Goal: Task Accomplishment & Management: Manage account settings

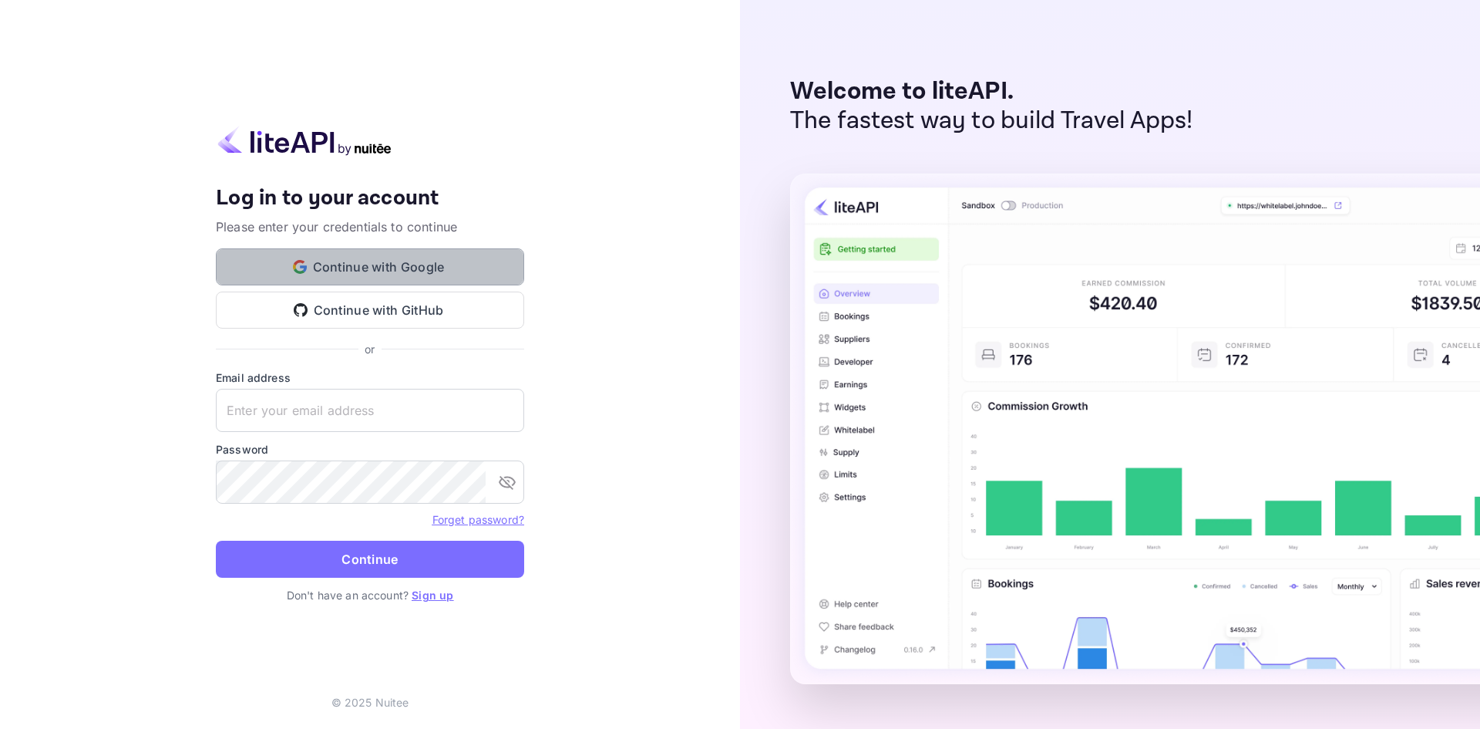
click at [361, 267] on button "Continue with Google" at bounding box center [370, 266] width 308 height 37
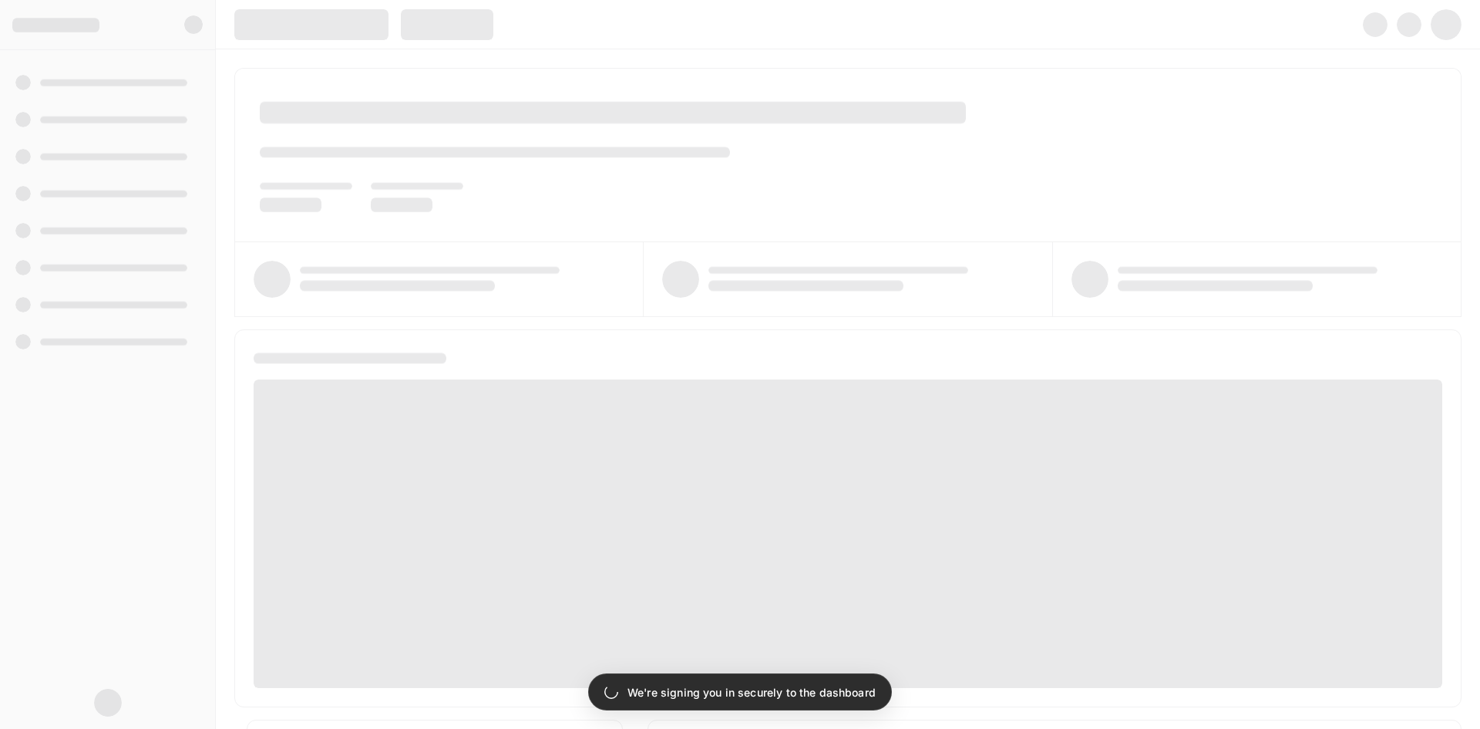
drag, startPoint x: 216, startPoint y: 119, endPoint x: 692, endPoint y: 211, distance: 484.6
click at [692, 211] on div "Your account has been created successfully, a confirmation link has been sent t…" at bounding box center [740, 364] width 1480 height 729
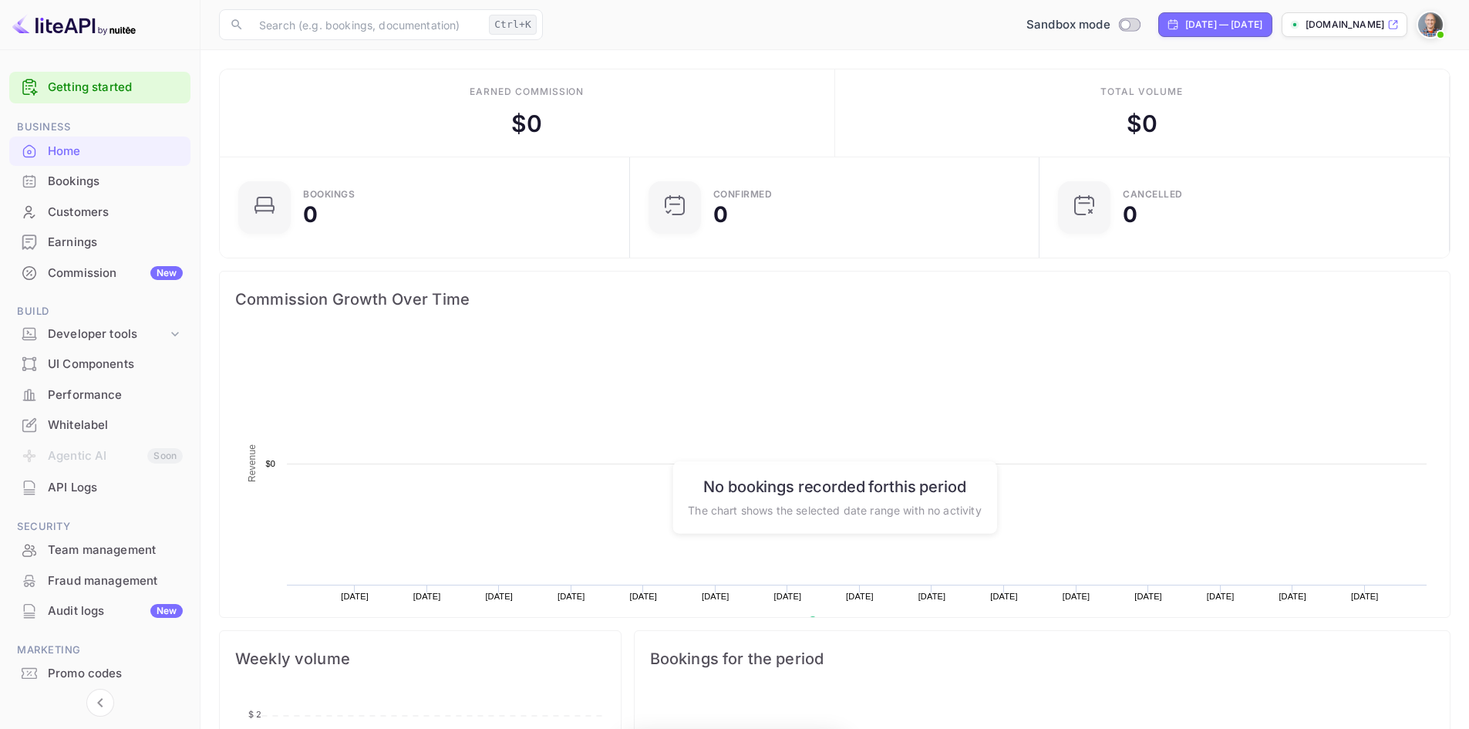
scroll to position [239, 389]
click at [97, 83] on link "Getting started" at bounding box center [115, 88] width 135 height 18
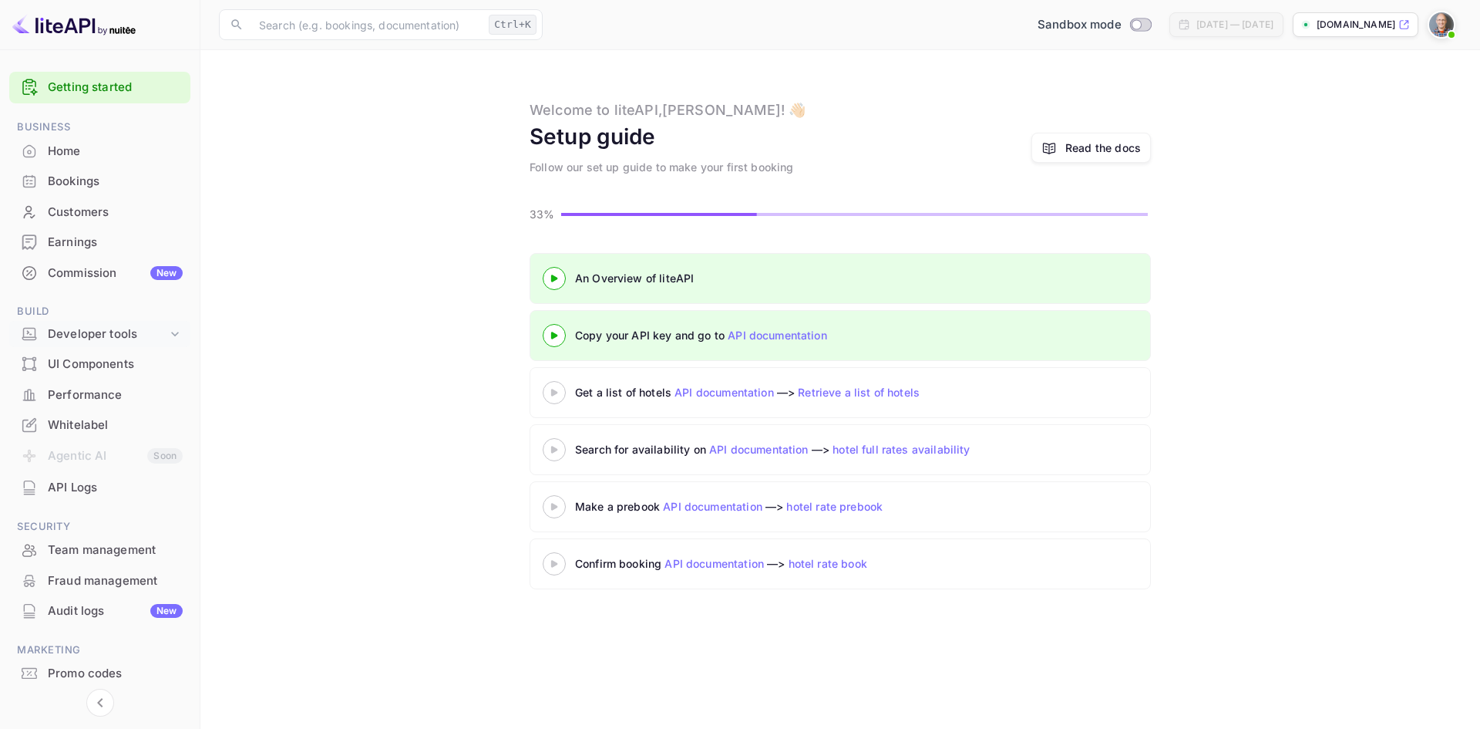
click at [103, 330] on div "Developer tools" at bounding box center [107, 334] width 119 height 18
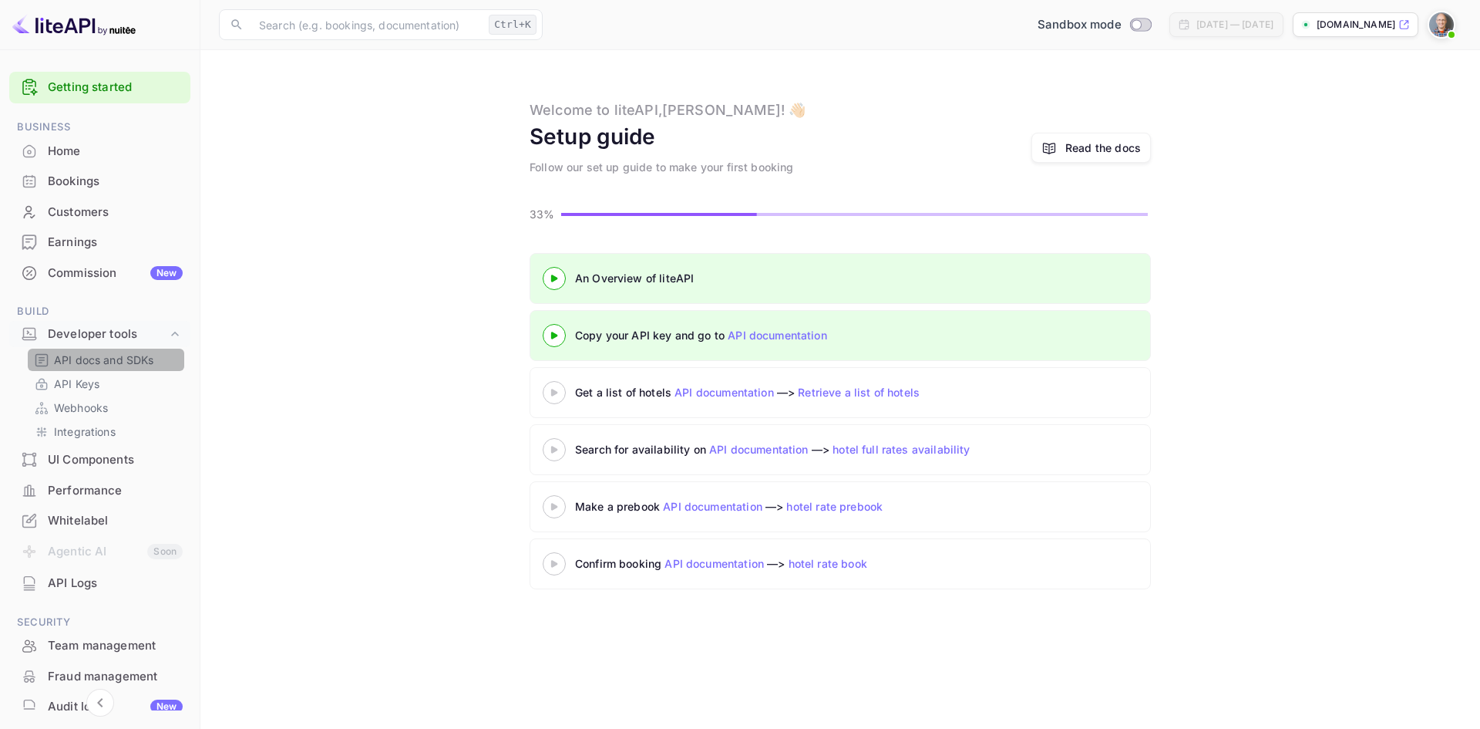
click at [119, 355] on p "API docs and SDKs" at bounding box center [104, 360] width 100 height 16
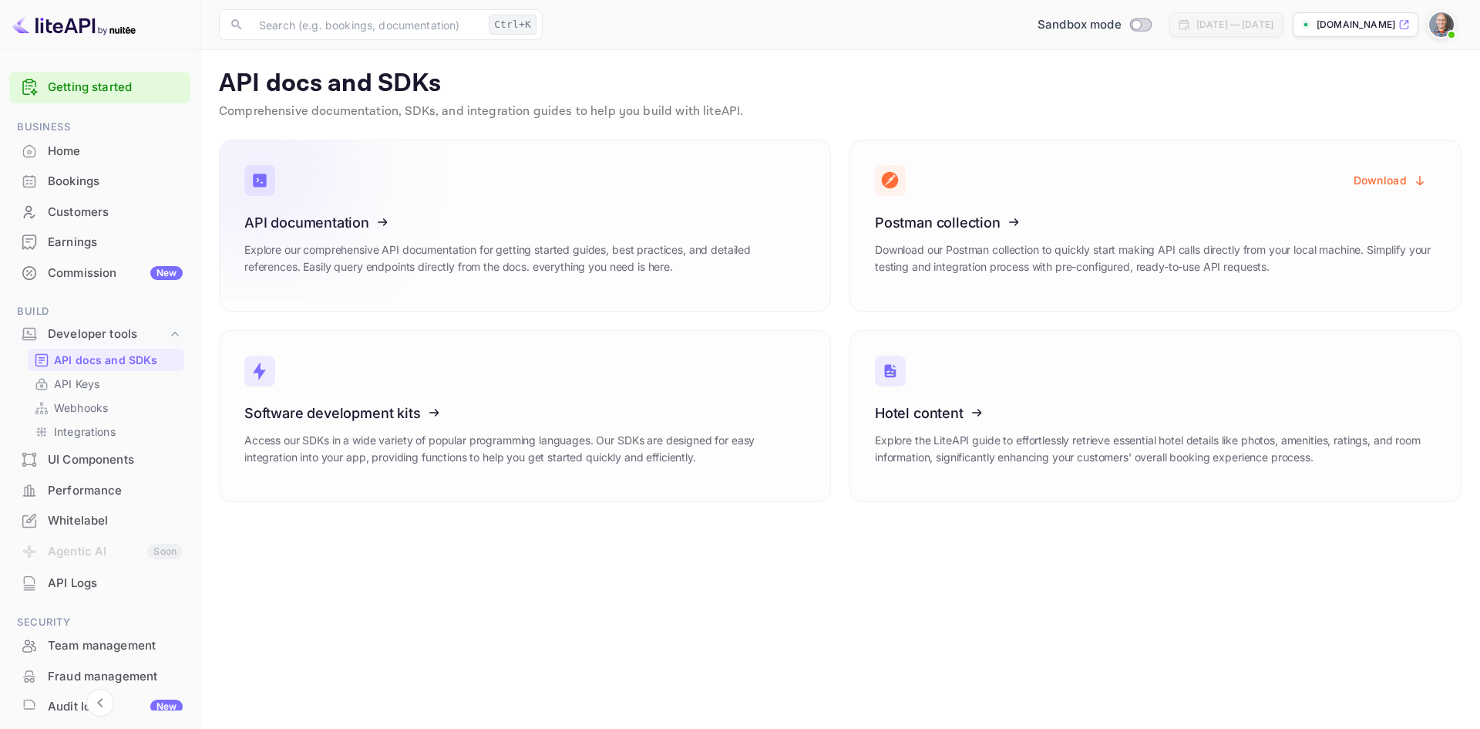
click at [325, 215] on icon at bounding box center [340, 219] width 240 height 159
click at [96, 379] on p "API Keys" at bounding box center [76, 383] width 45 height 16
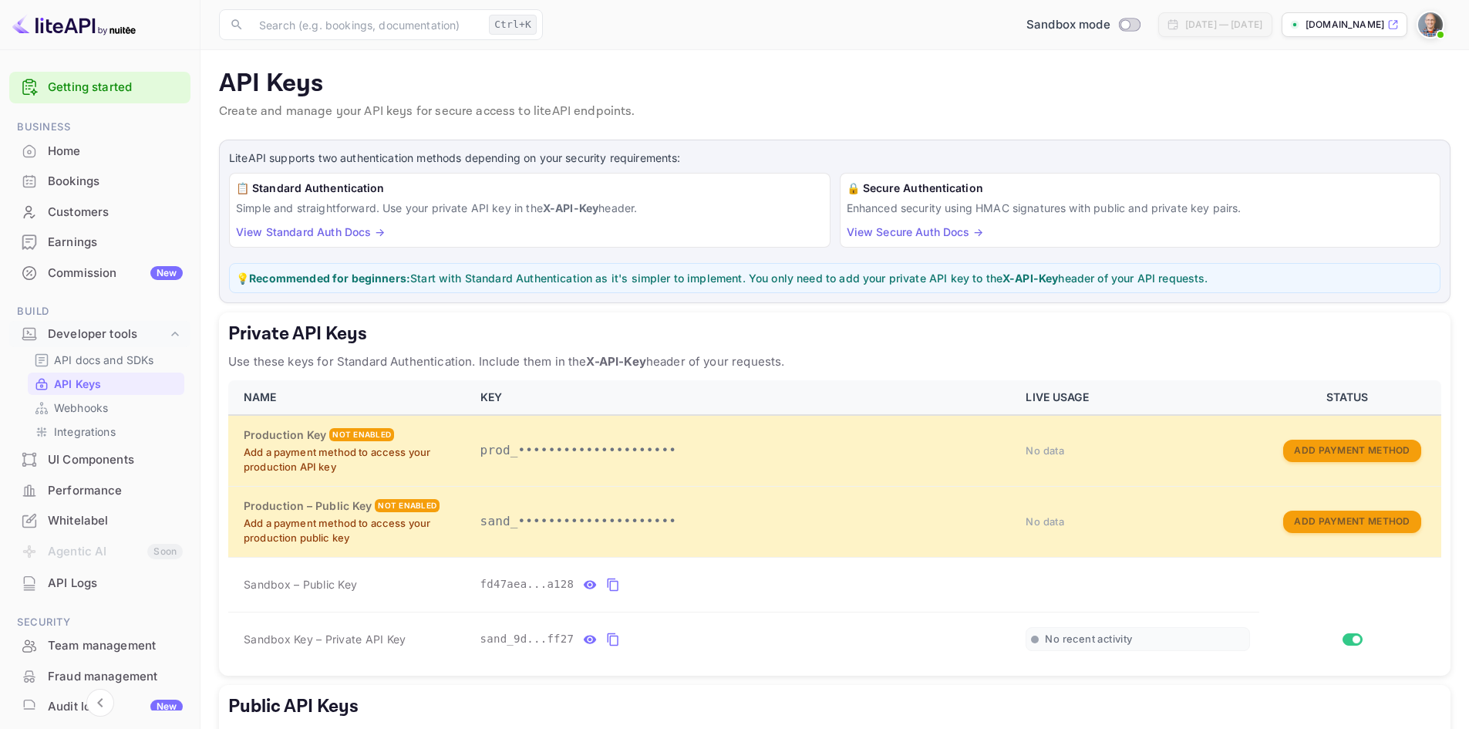
click at [900, 234] on link "View Secure Auth Docs →" at bounding box center [914, 231] width 136 height 13
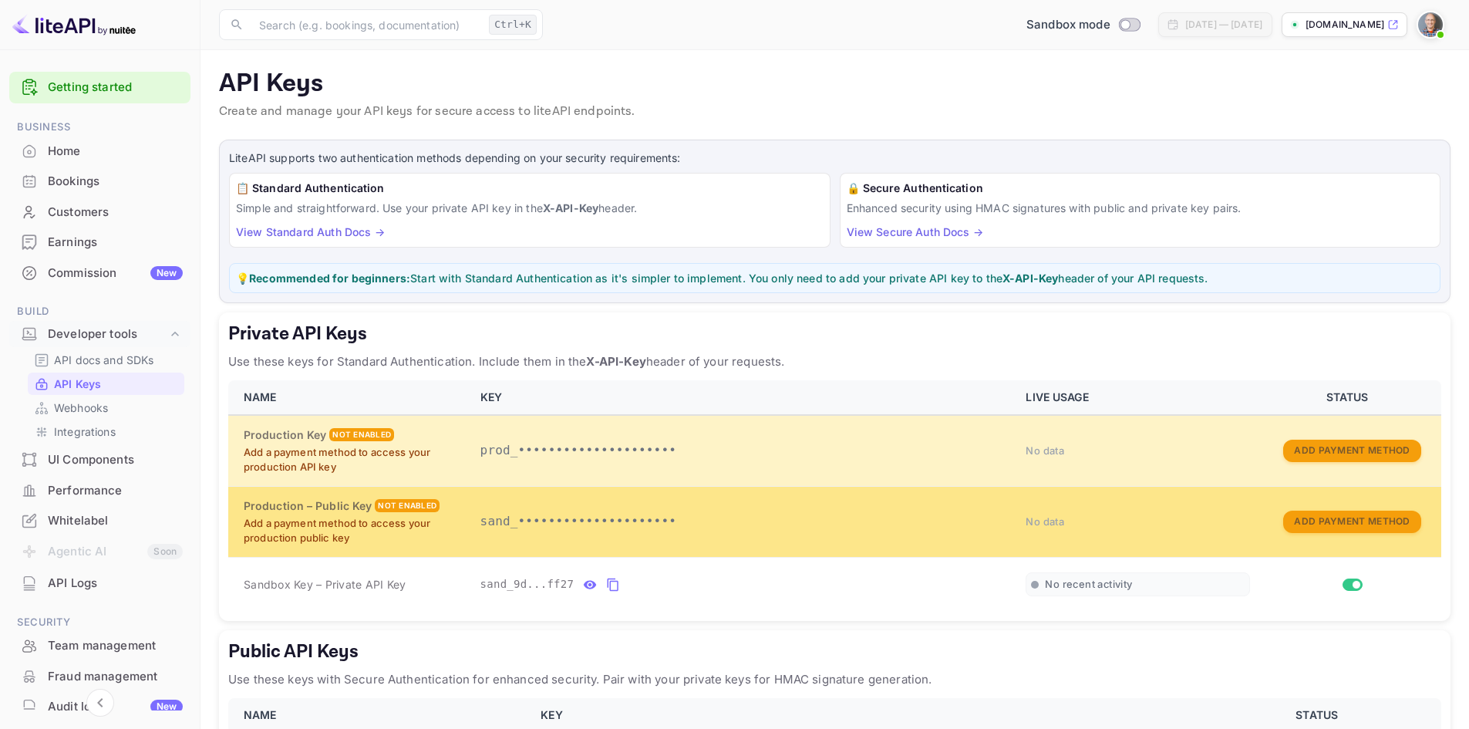
click at [329, 533] on p "Add a payment method to access your production public key" at bounding box center [353, 531] width 218 height 30
click at [1361, 523] on button "Add Payment Method" at bounding box center [1351, 521] width 137 height 22
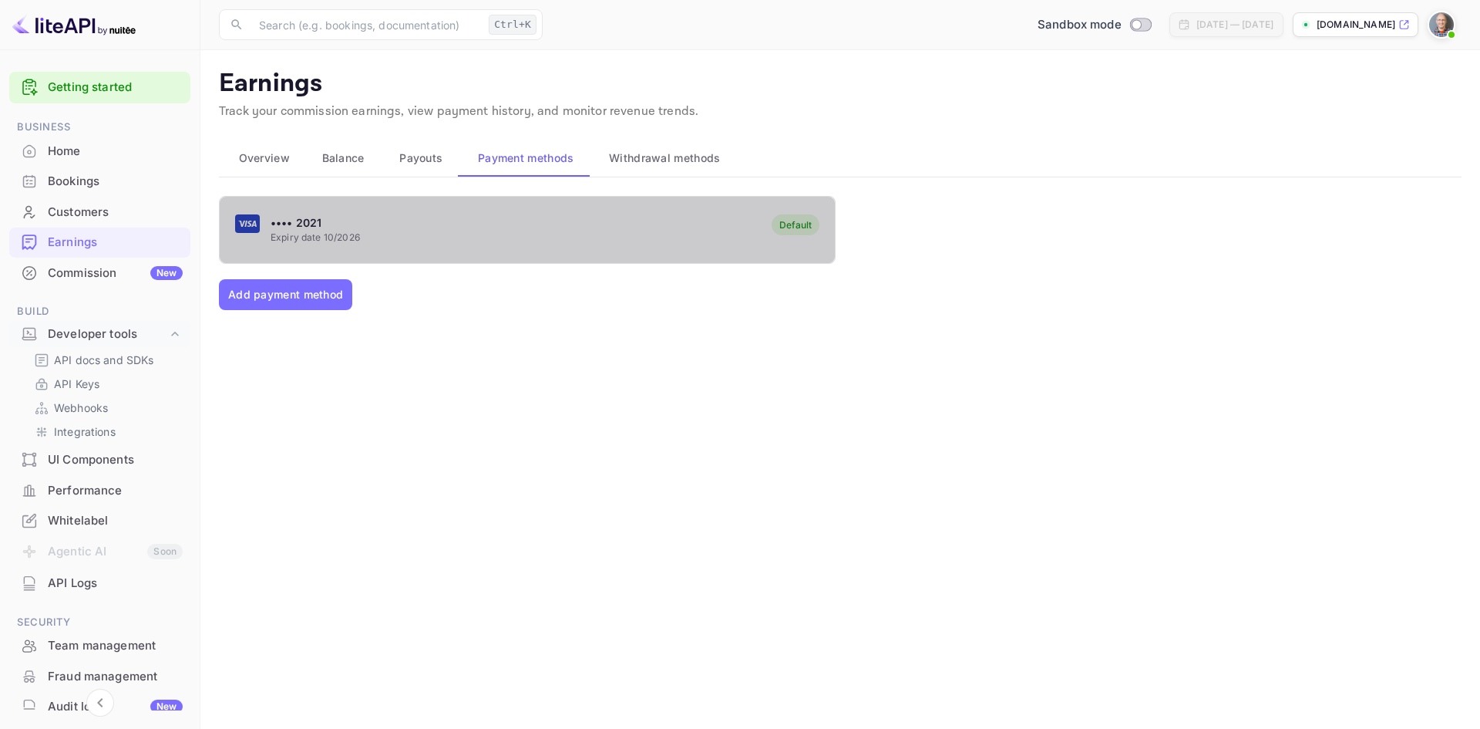
click at [794, 227] on div "Default" at bounding box center [795, 225] width 32 height 12
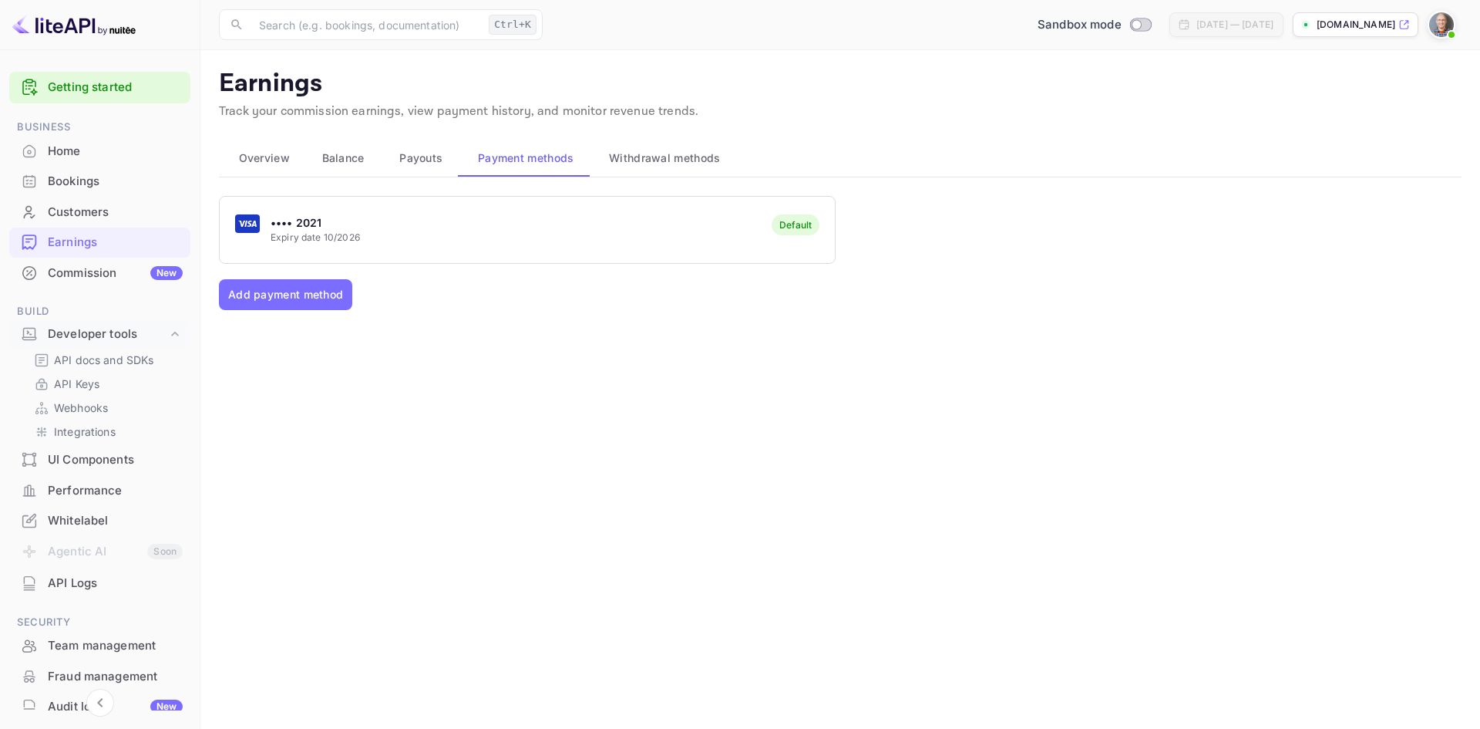
click at [394, 241] on div "•••• 2021 Expiry date 10/2026 Default" at bounding box center [527, 229] width 615 height 61
click at [306, 291] on button "Add payment method" at bounding box center [285, 294] width 133 height 31
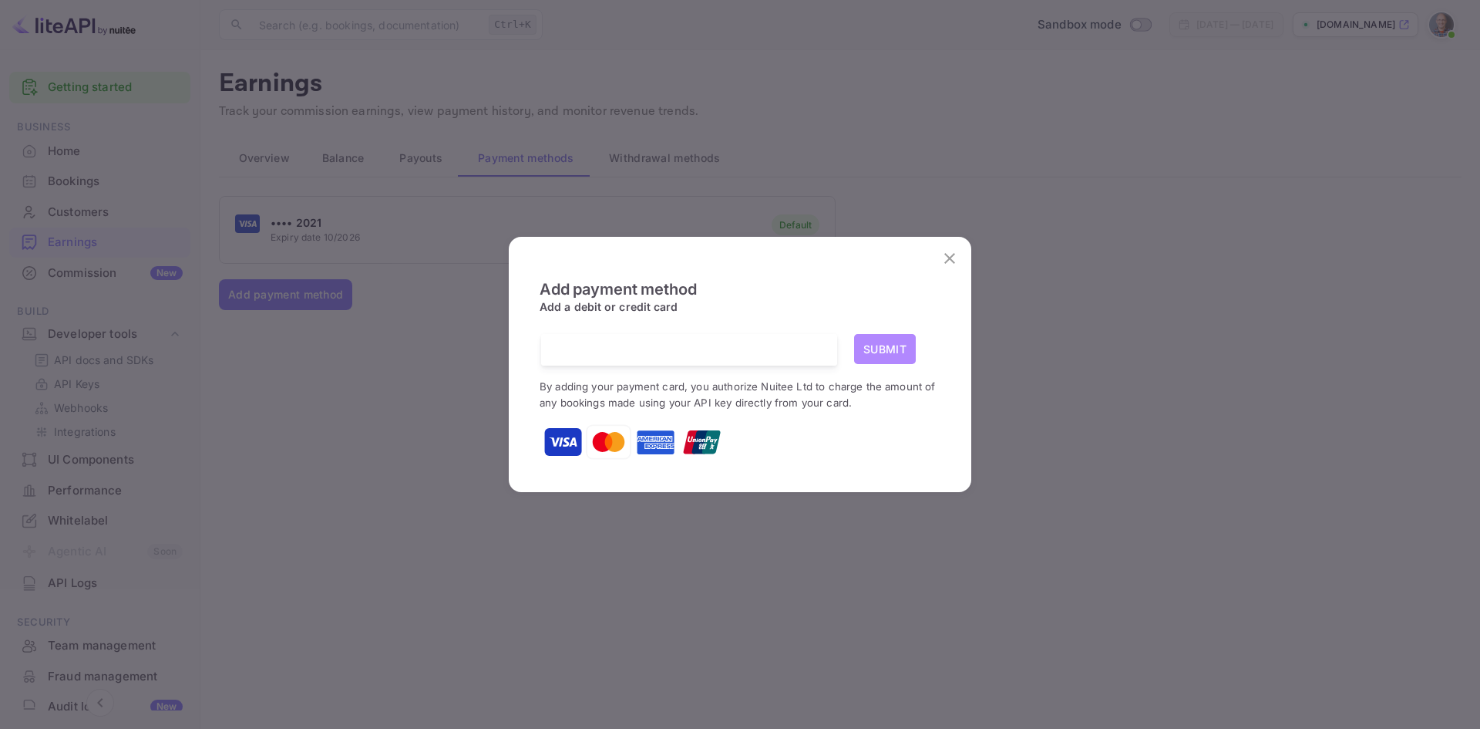
click at [897, 349] on button "Submit" at bounding box center [885, 349] width 62 height 30
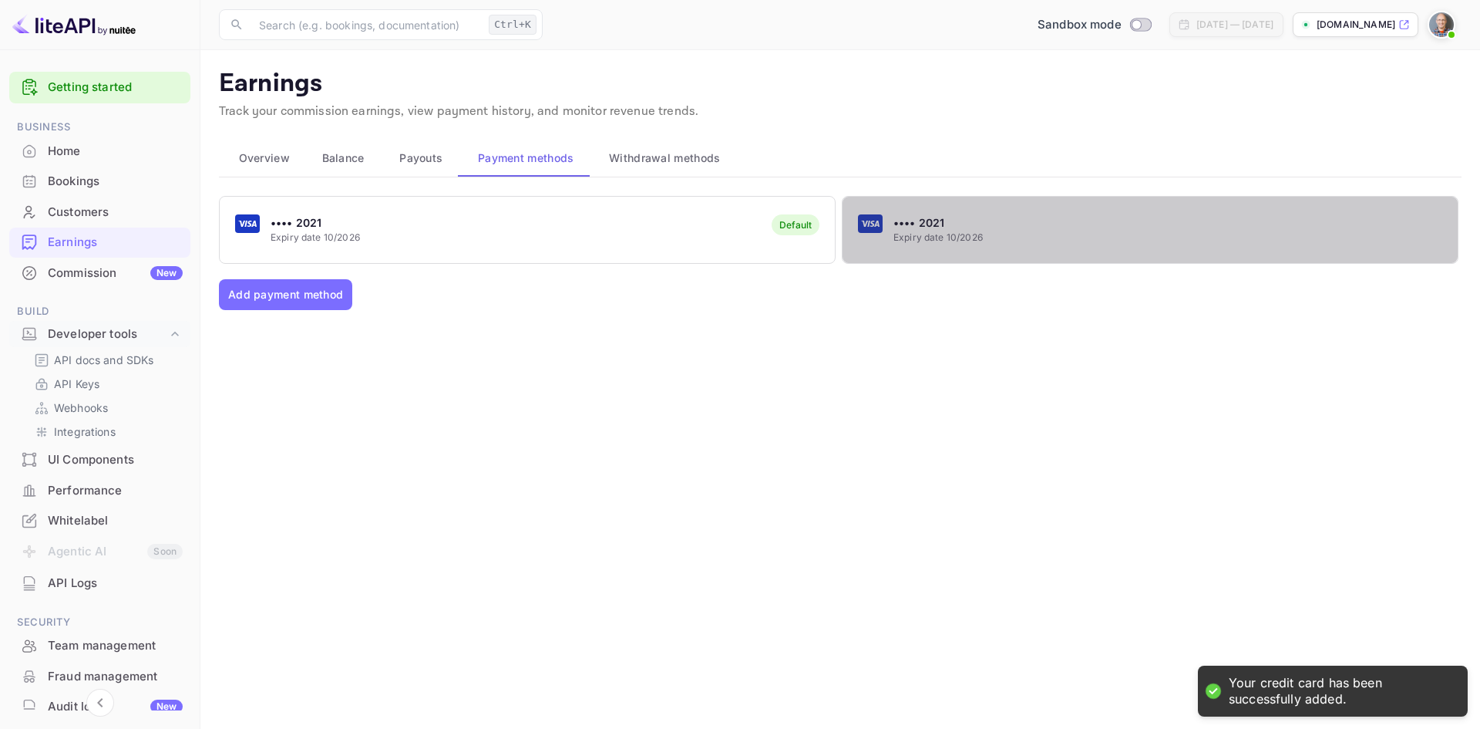
click at [1102, 237] on div "•••• 2021 Expiry date 10/2026" at bounding box center [1150, 229] width 615 height 61
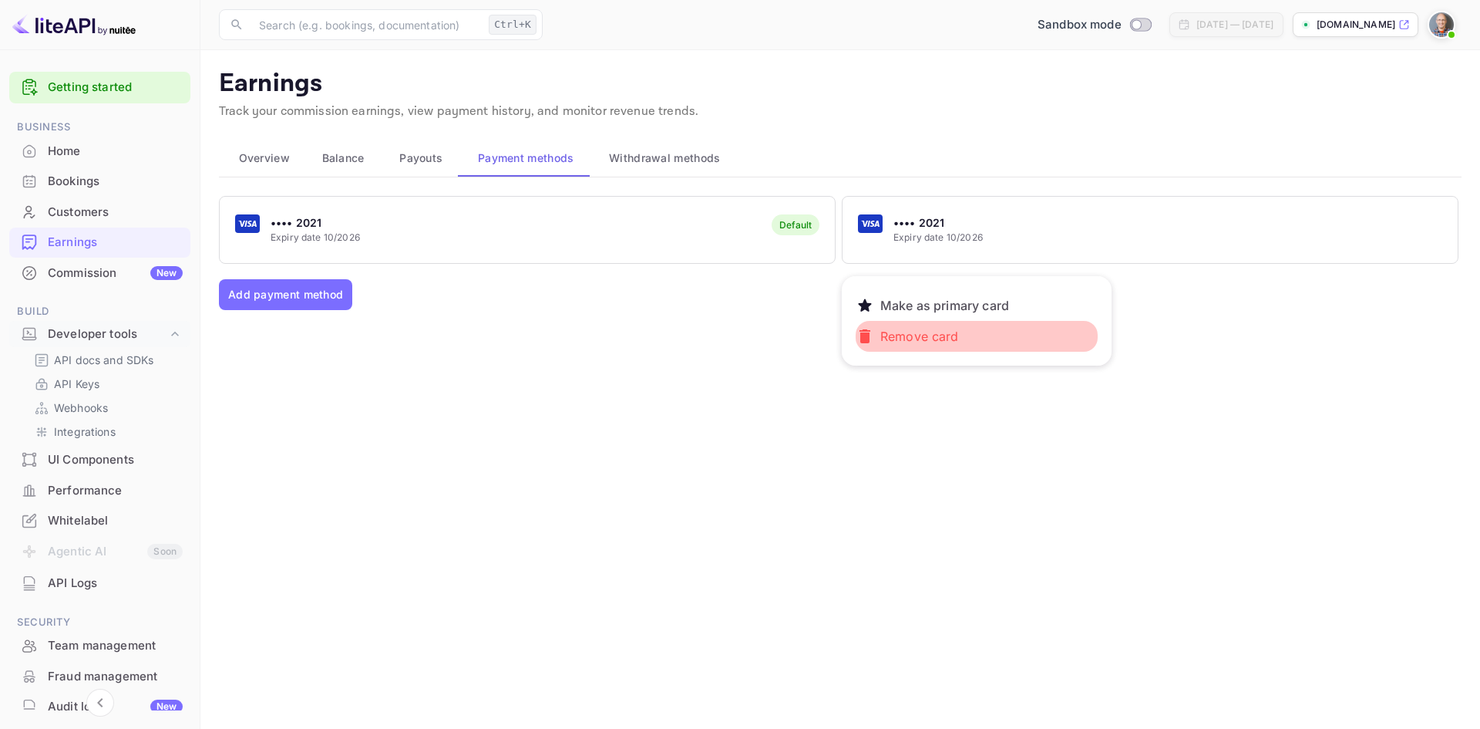
click at [922, 334] on p "Remove card" at bounding box center [919, 336] width 91 height 31
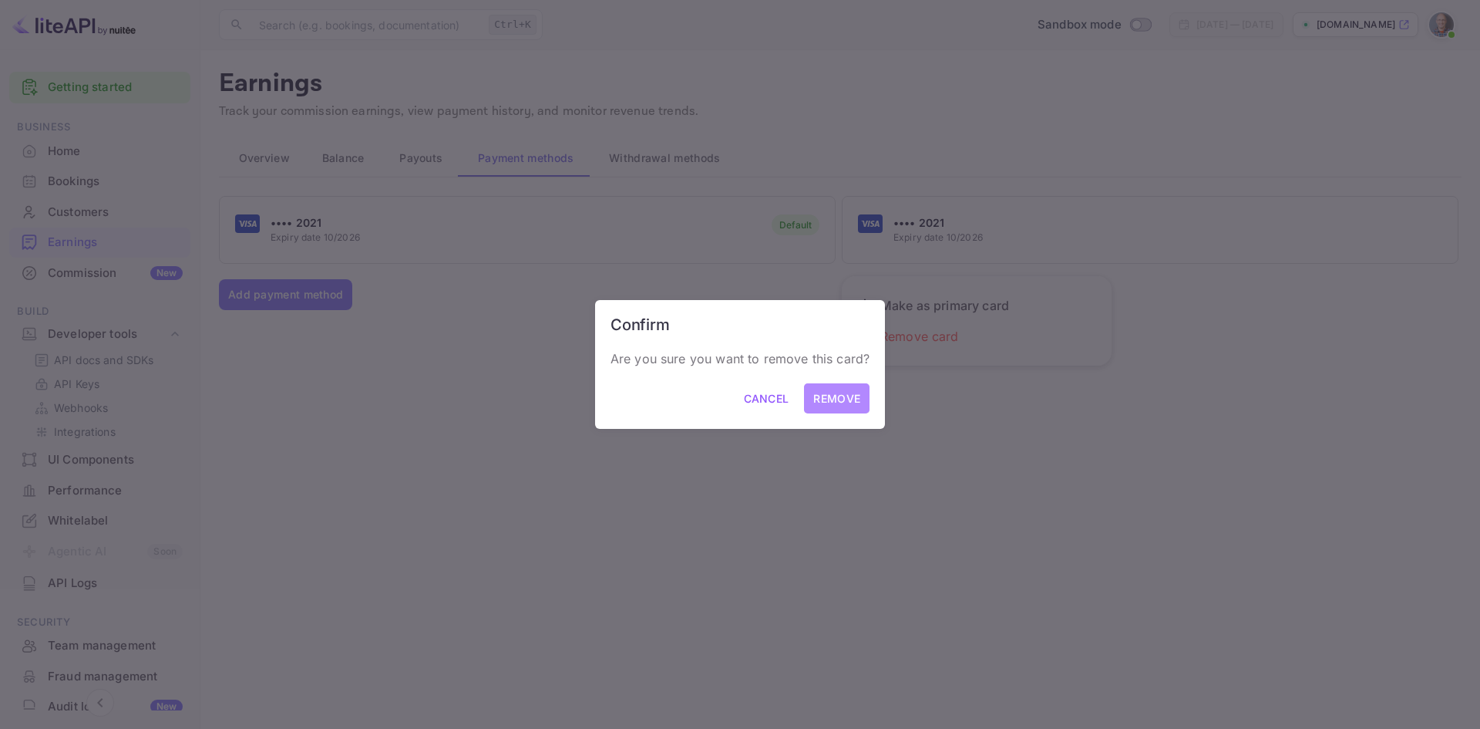
click at [863, 396] on button "Remove" at bounding box center [837, 398] width 66 height 30
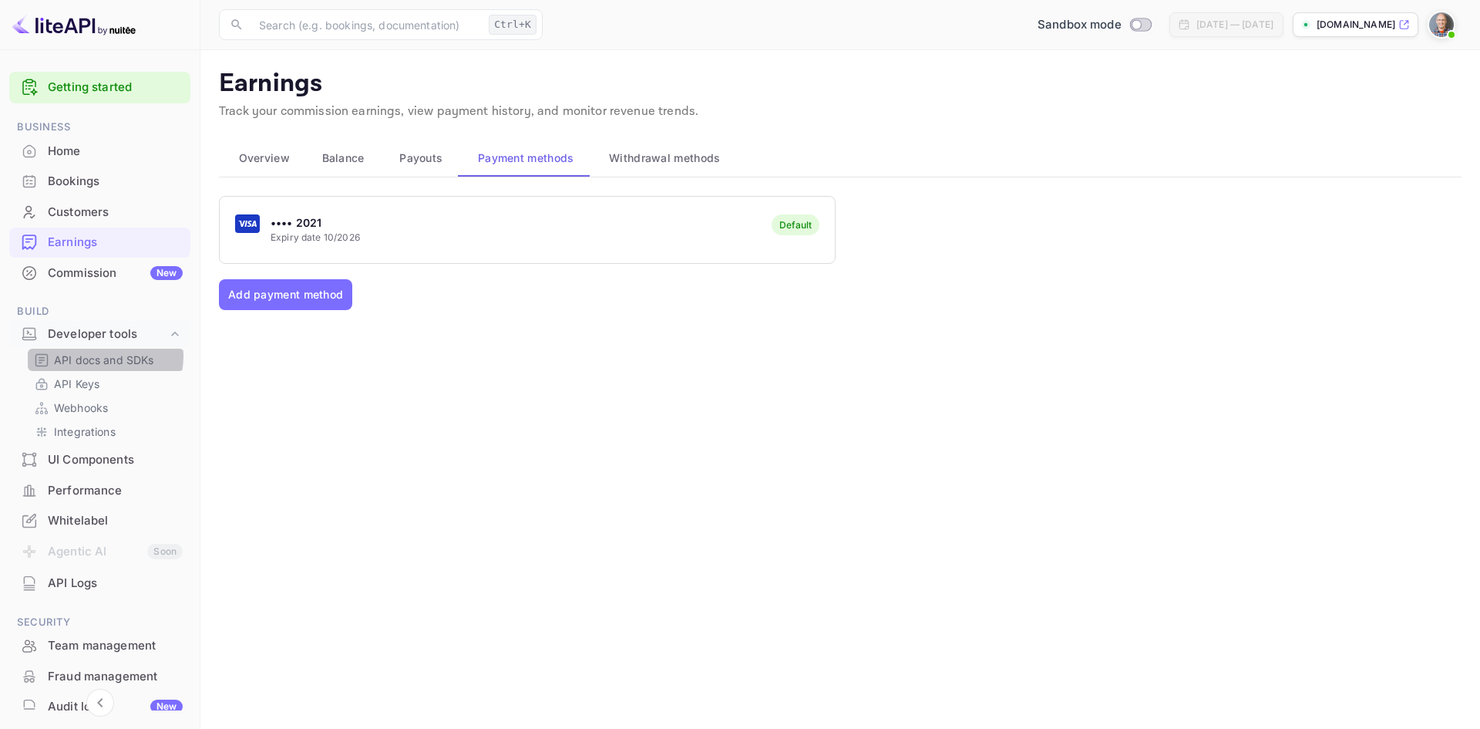
click at [102, 356] on p "API docs and SDKs" at bounding box center [104, 360] width 100 height 16
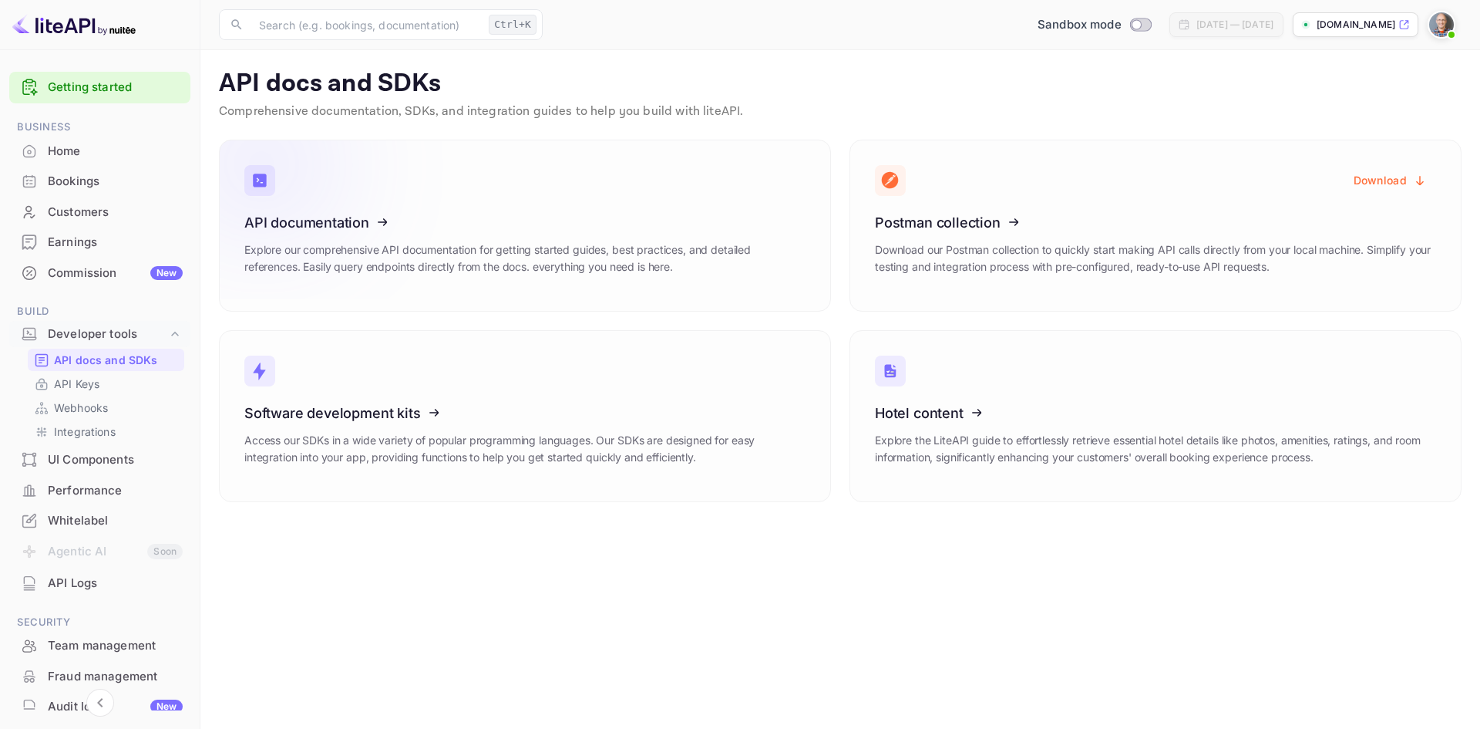
click at [310, 236] on icon at bounding box center [340, 219] width 240 height 159
click at [87, 357] on p "API docs and SDKs" at bounding box center [106, 360] width 104 height 16
click at [80, 380] on p "API Keys" at bounding box center [76, 383] width 45 height 16
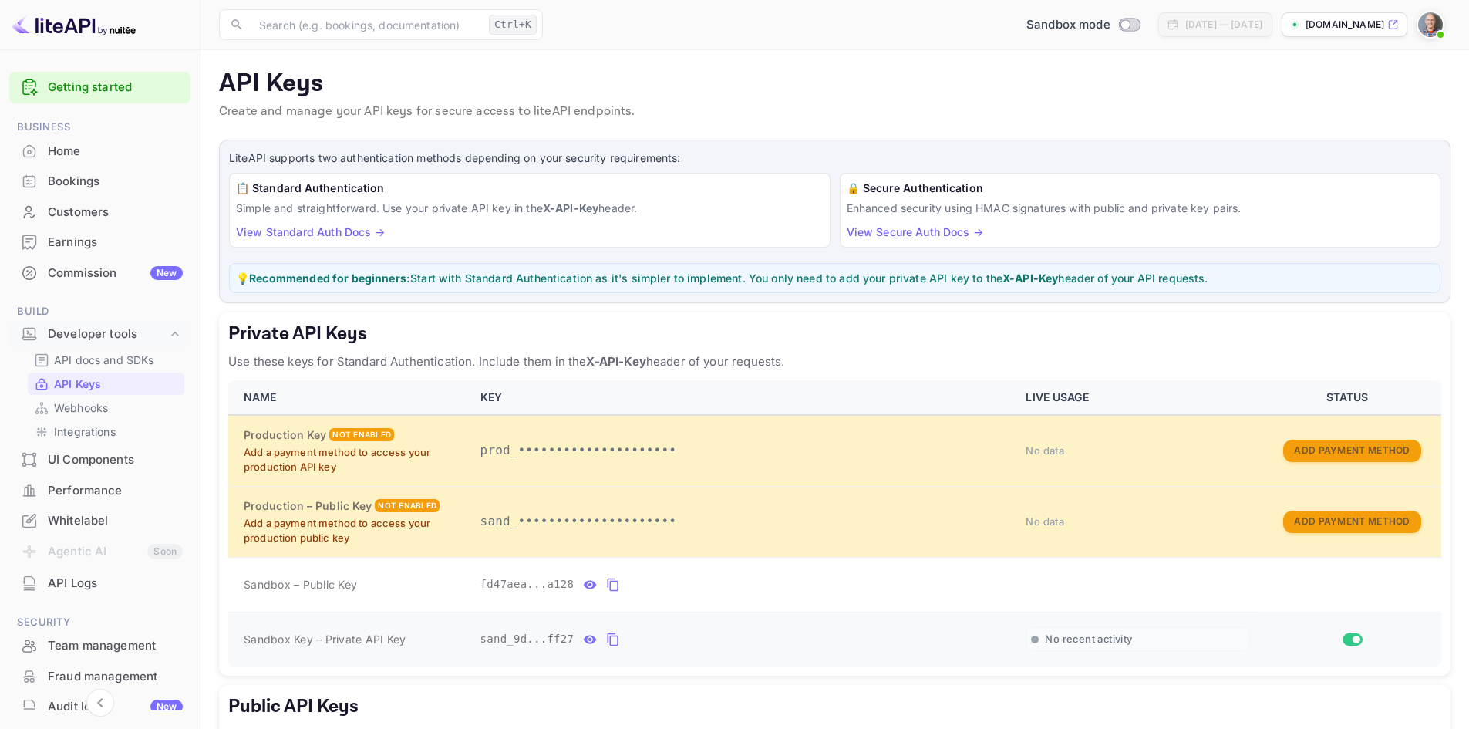
click at [1343, 638] on input "Switch" at bounding box center [1356, 638] width 28 height 9
click at [1359, 637] on input "Switch" at bounding box center [1348, 638] width 28 height 9
checkbox input "true"
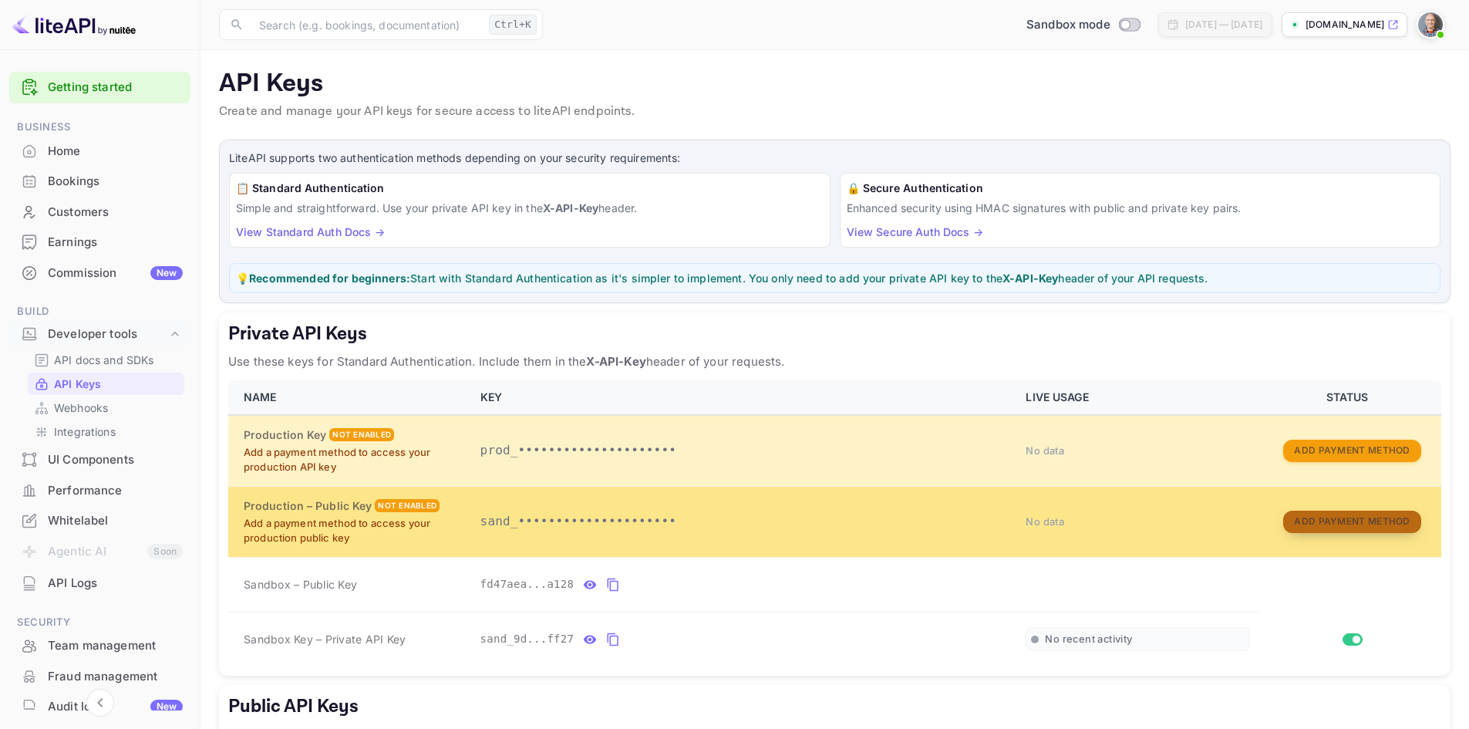
click at [1351, 521] on button "Add Payment Method" at bounding box center [1351, 521] width 137 height 22
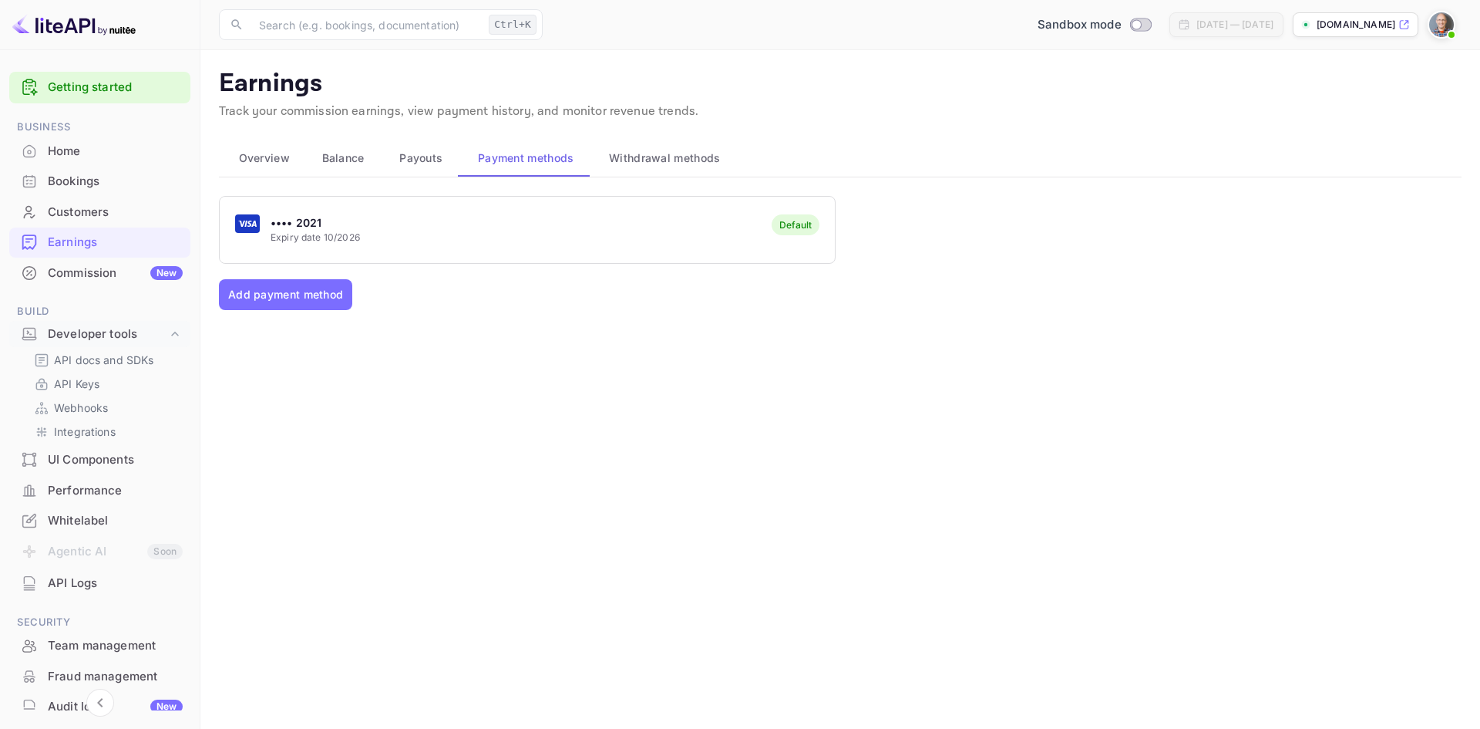
click at [310, 224] on p "•••• 2021" at bounding box center [315, 222] width 89 height 16
click at [425, 160] on span "Payouts" at bounding box center [420, 158] width 43 height 19
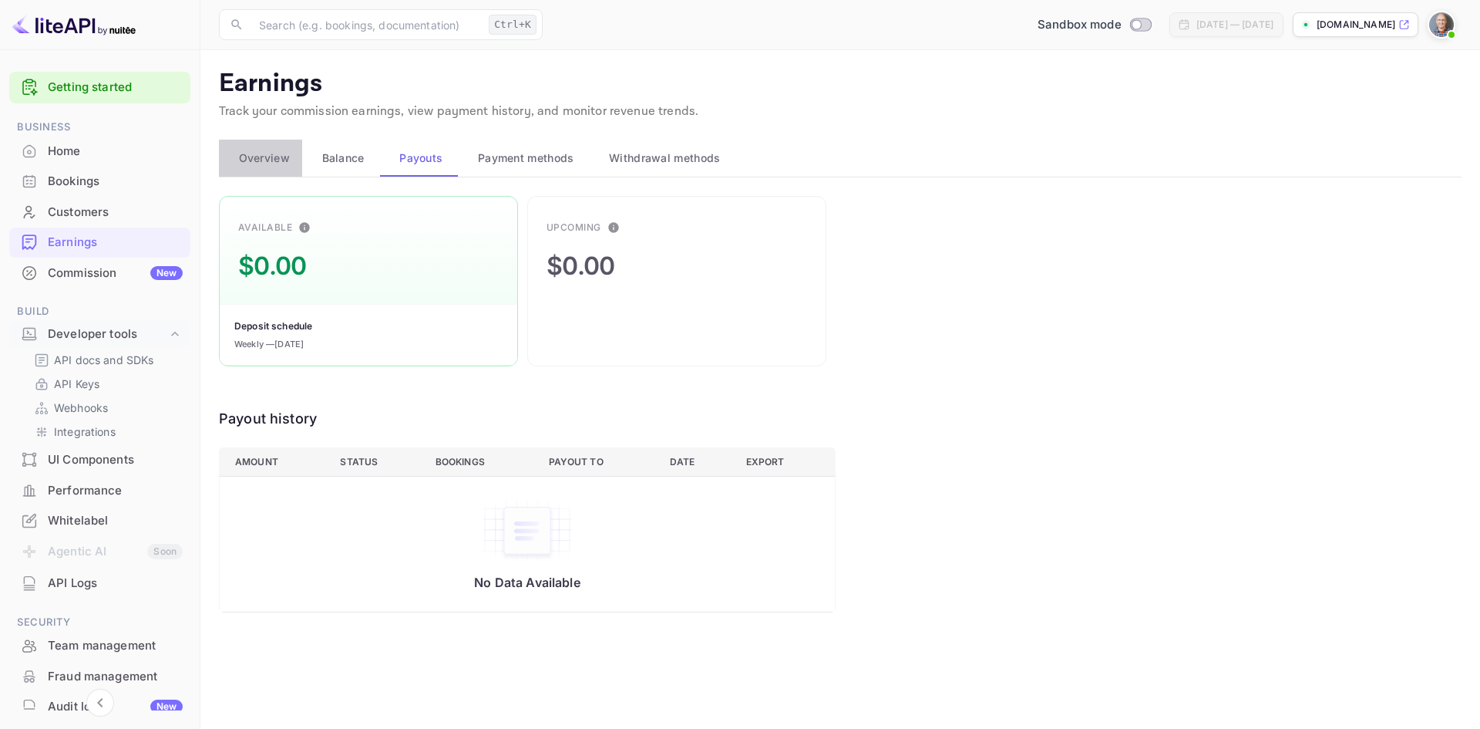
click at [282, 160] on span "Overview" at bounding box center [264, 158] width 51 height 19
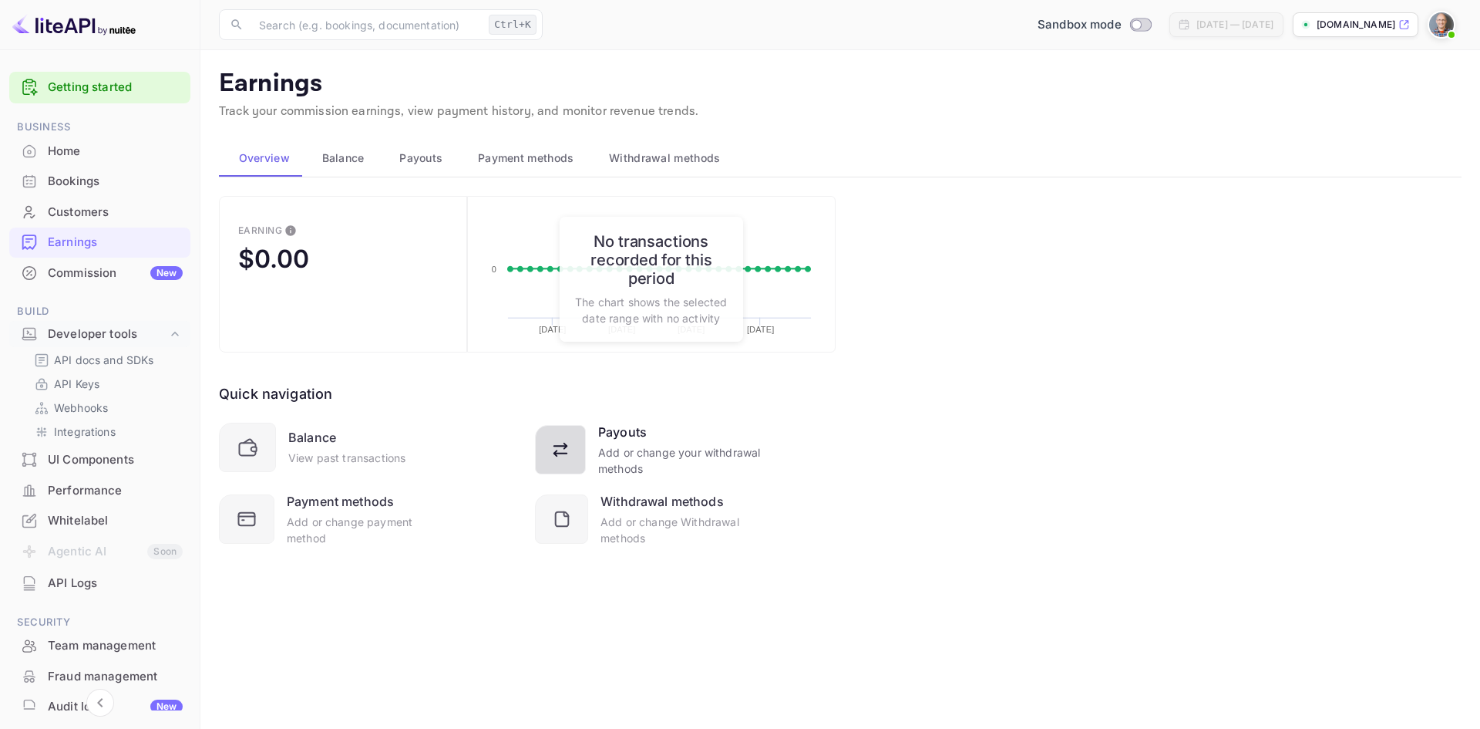
click at [630, 450] on div "Add or change your withdrawal methods" at bounding box center [679, 460] width 163 height 32
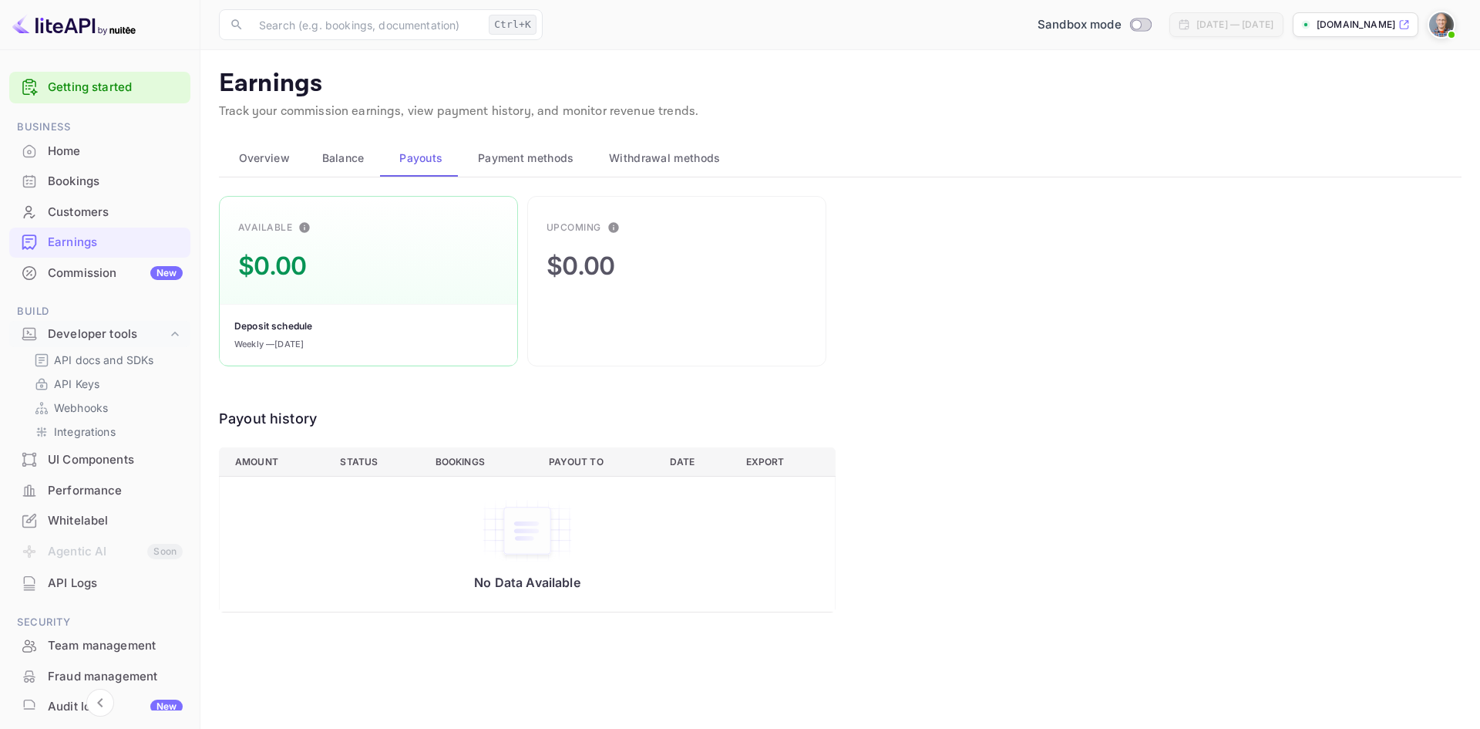
click at [252, 157] on span "Overview" at bounding box center [264, 158] width 51 height 19
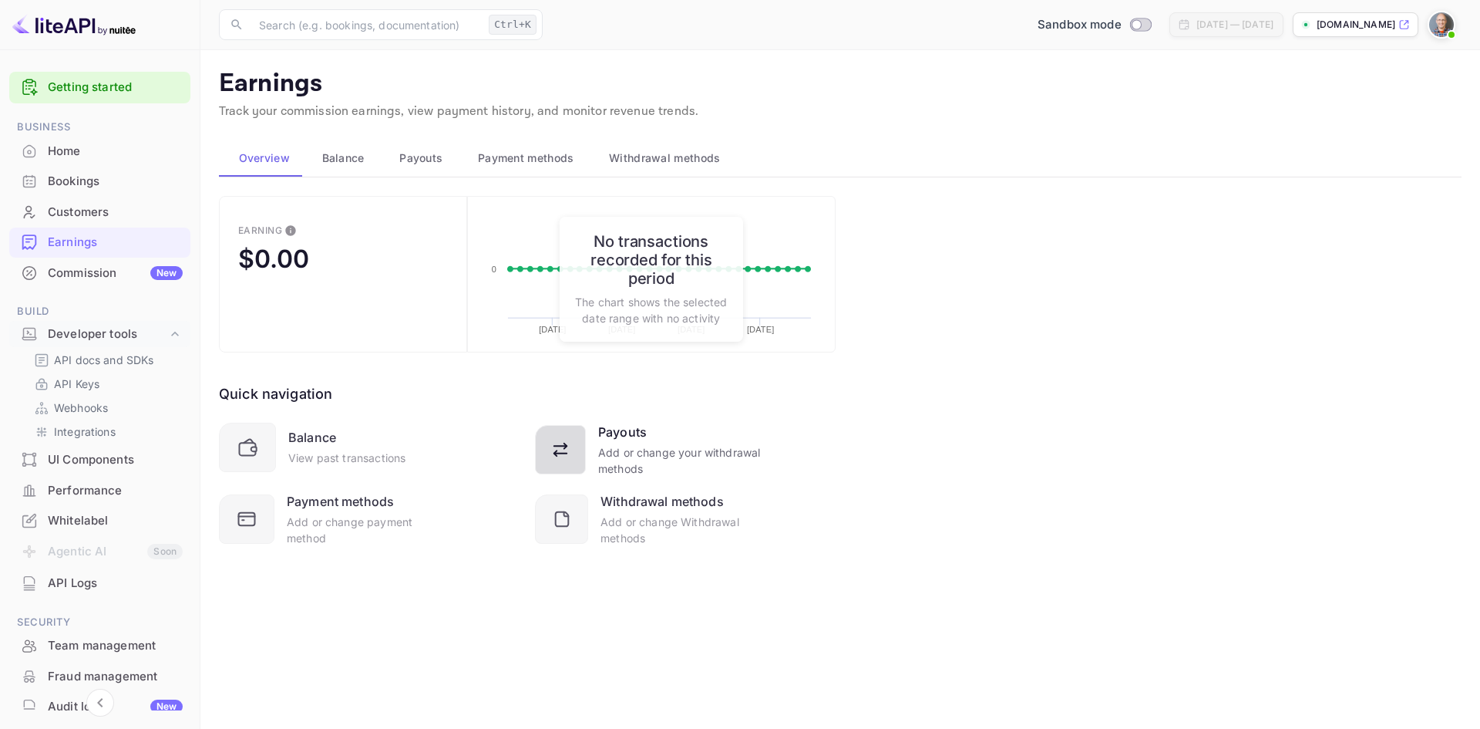
click at [640, 451] on div "Add or change your withdrawal methods" at bounding box center [679, 460] width 163 height 32
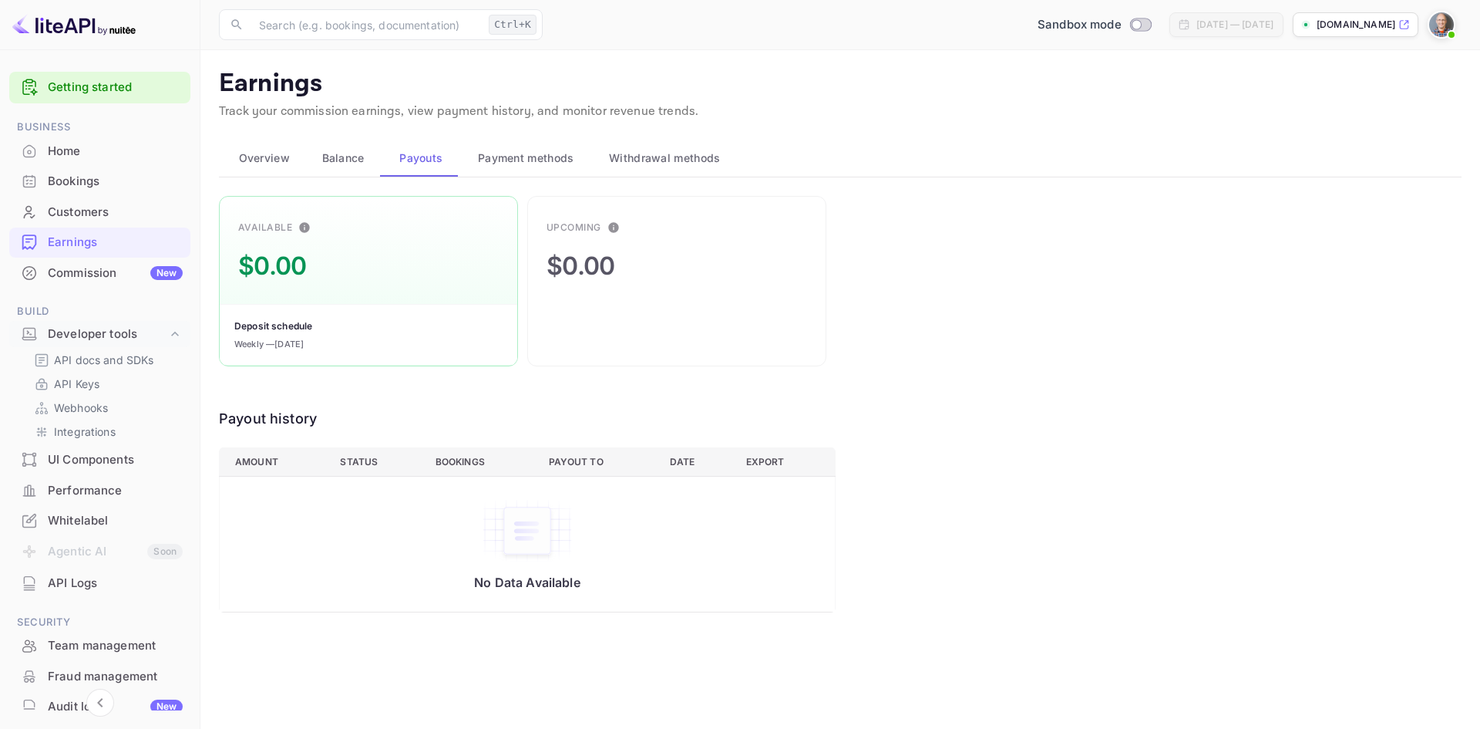
click at [516, 158] on span "Payment methods" at bounding box center [526, 158] width 96 height 19
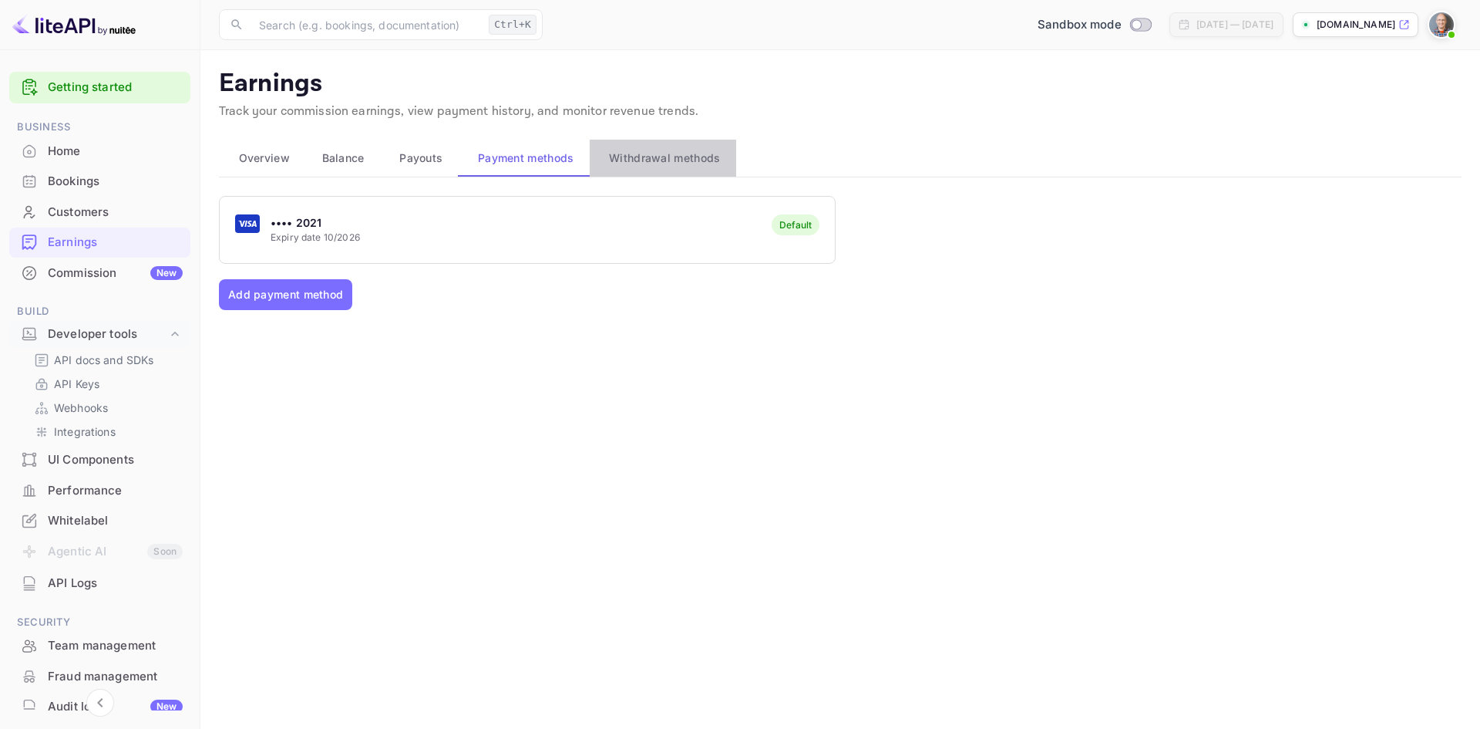
click at [682, 158] on span "Withdrawal methods" at bounding box center [664, 158] width 111 height 19
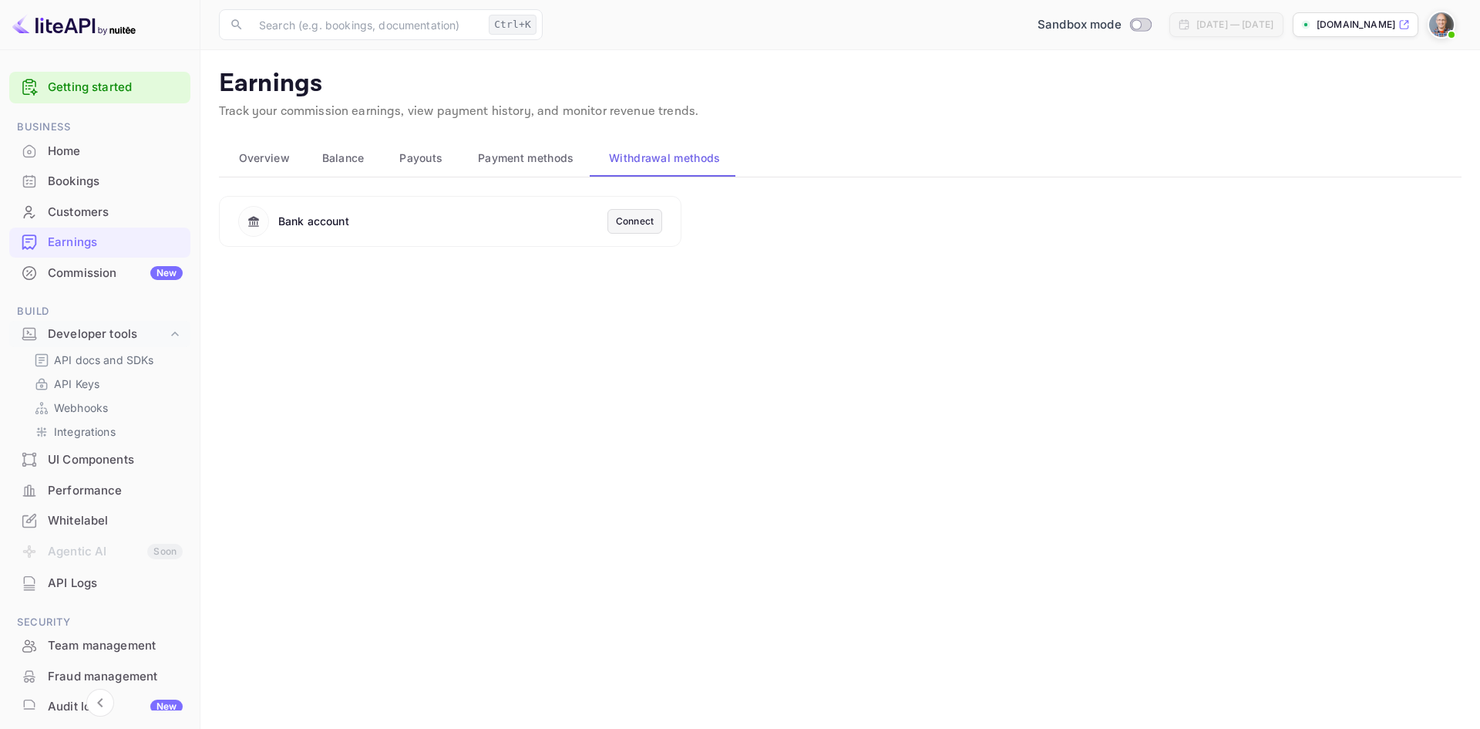
click at [649, 221] on div "Connect" at bounding box center [635, 221] width 38 height 14
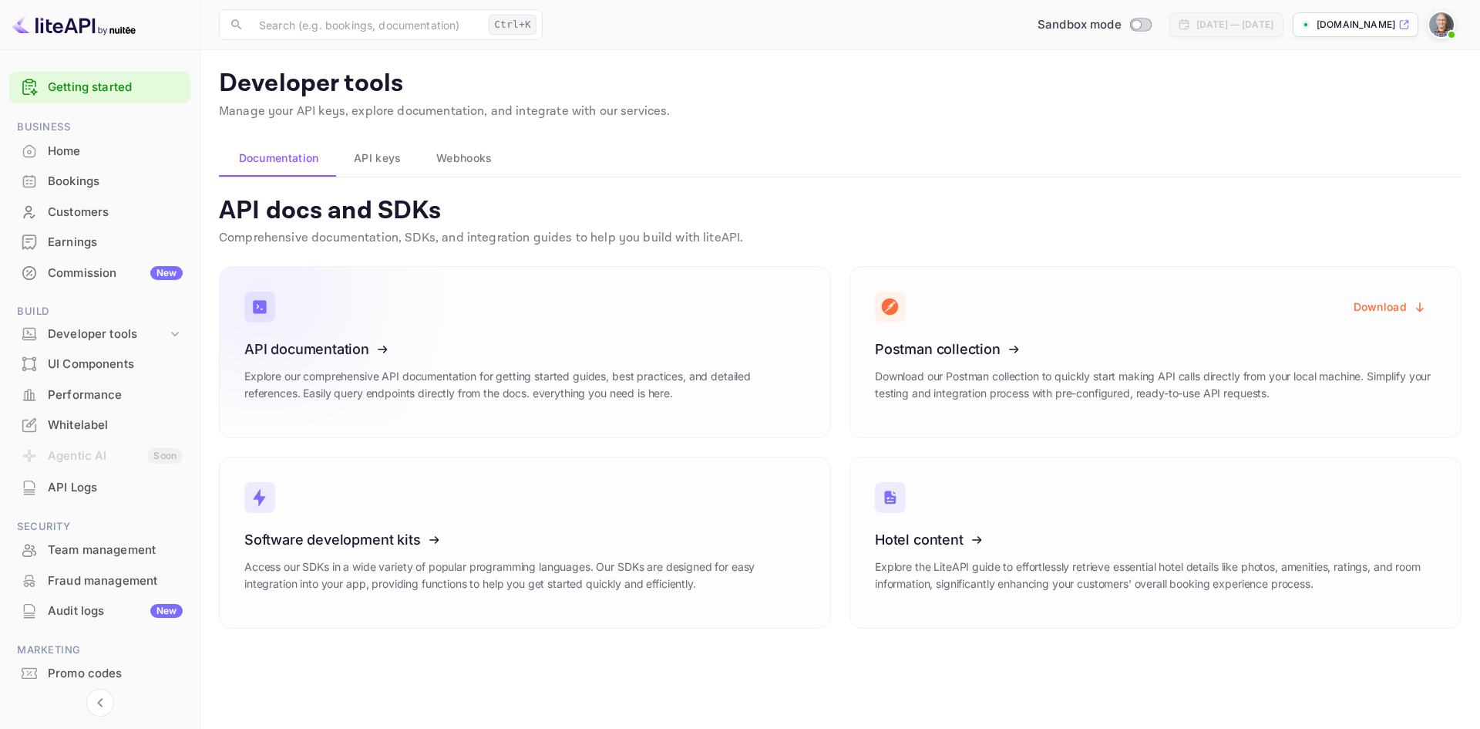
click at [322, 352] on icon at bounding box center [340, 346] width 240 height 159
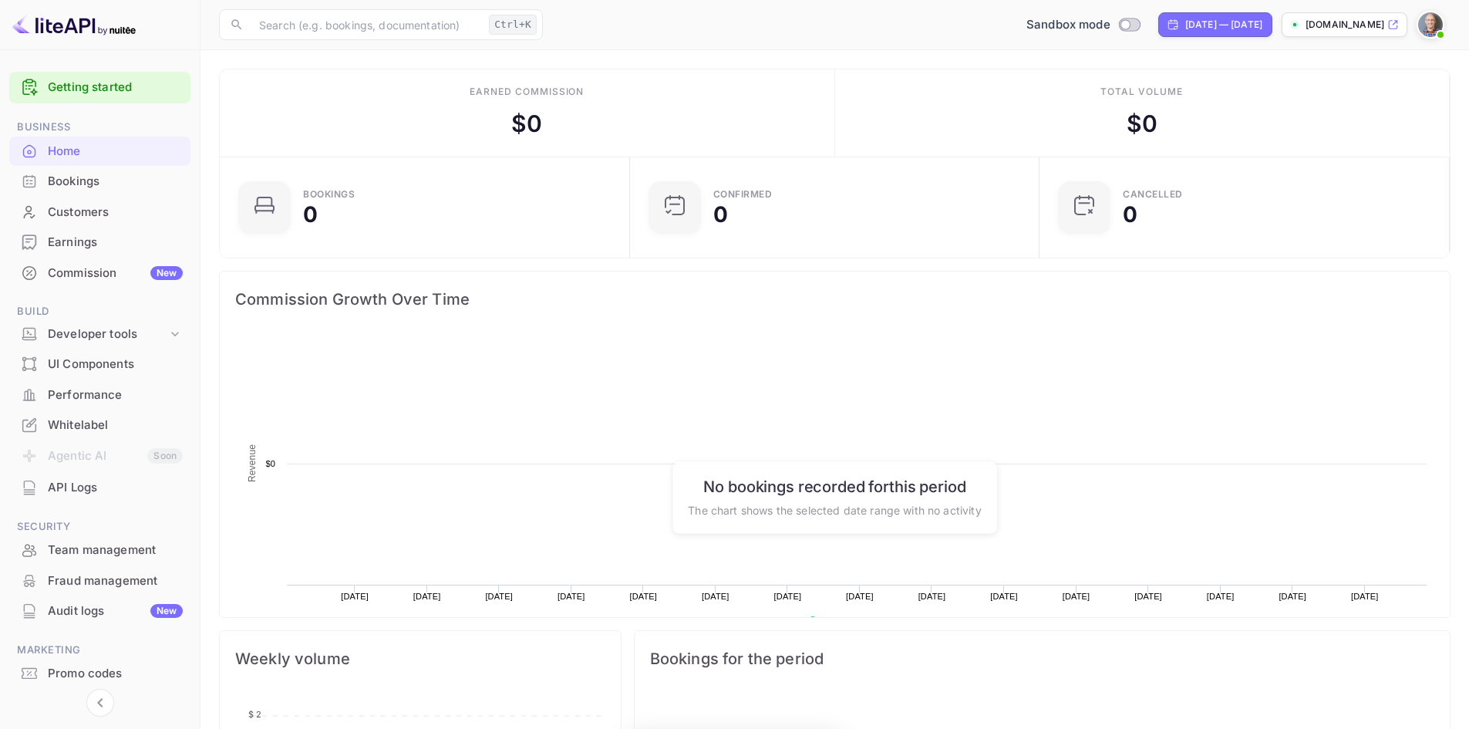
scroll to position [239, 389]
click at [87, 333] on div "Developer tools" at bounding box center [107, 334] width 119 height 18
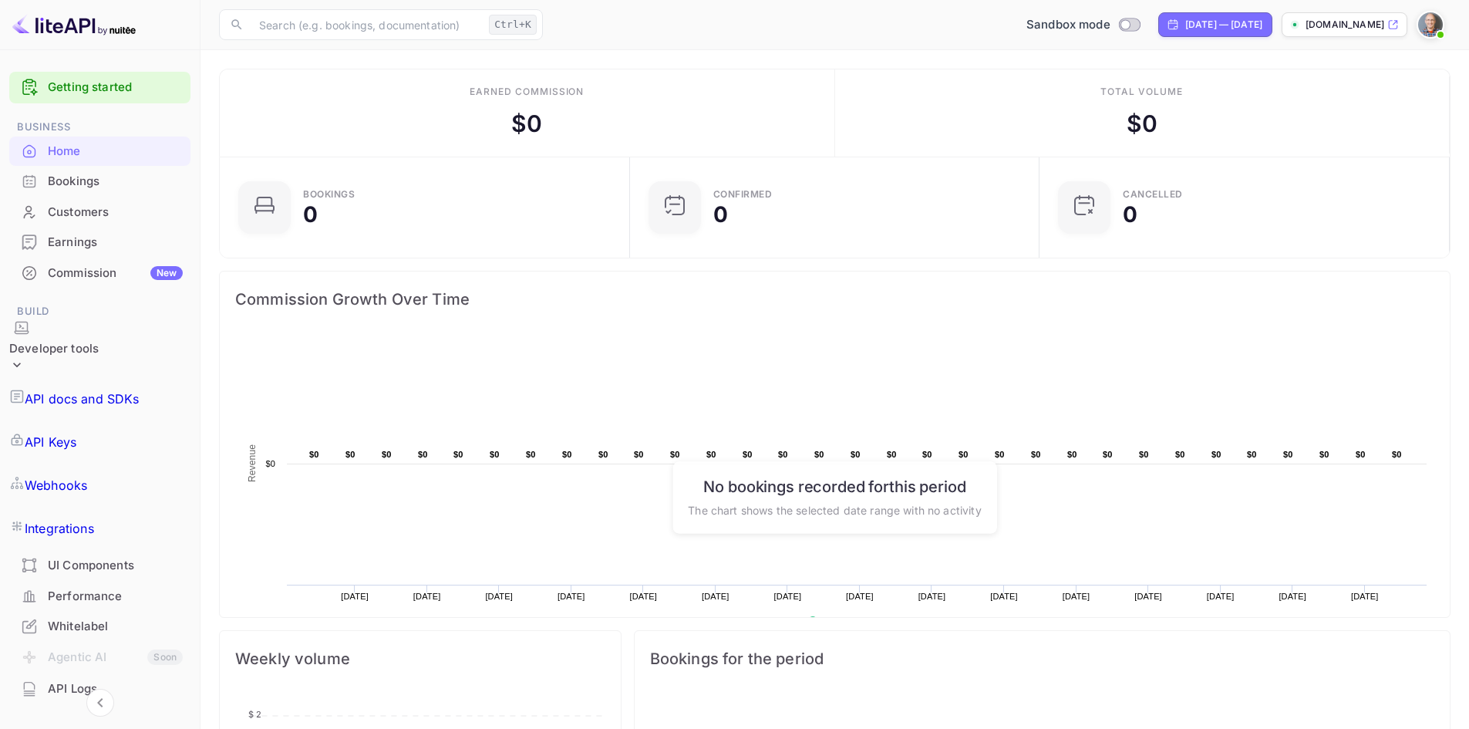
click at [76, 432] on p "API Keys" at bounding box center [51, 441] width 52 height 19
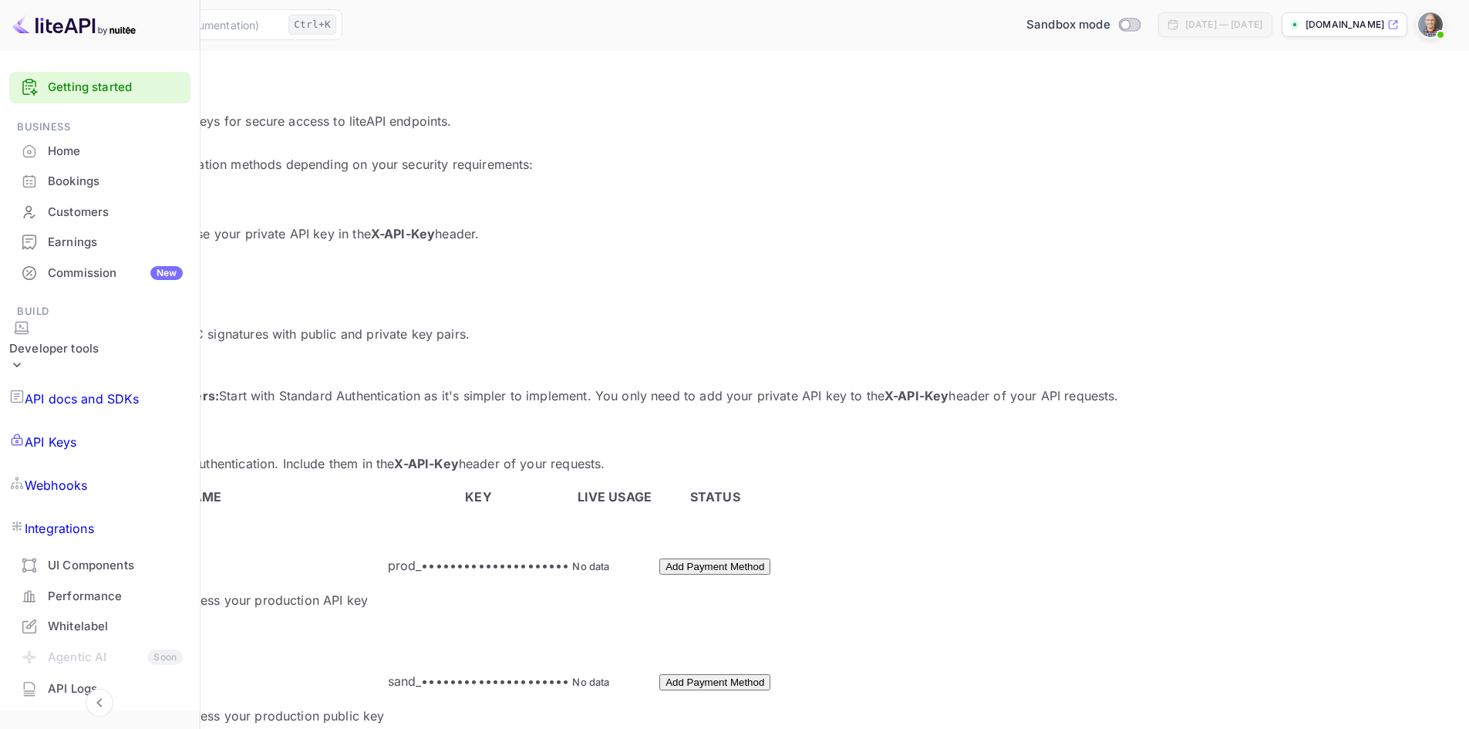
click at [95, 389] on p "API docs and SDKs" at bounding box center [82, 398] width 115 height 19
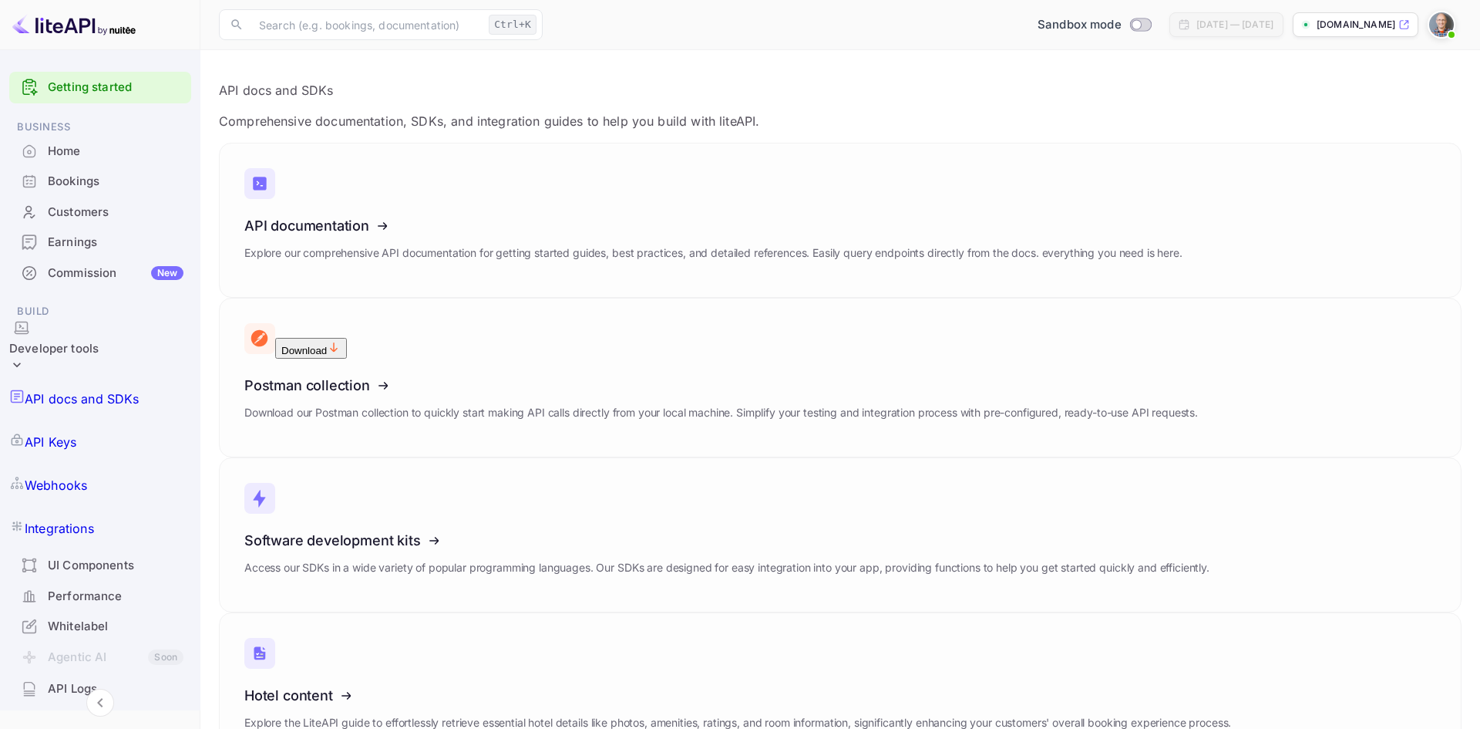
click at [76, 432] on p "API Keys" at bounding box center [51, 441] width 52 height 19
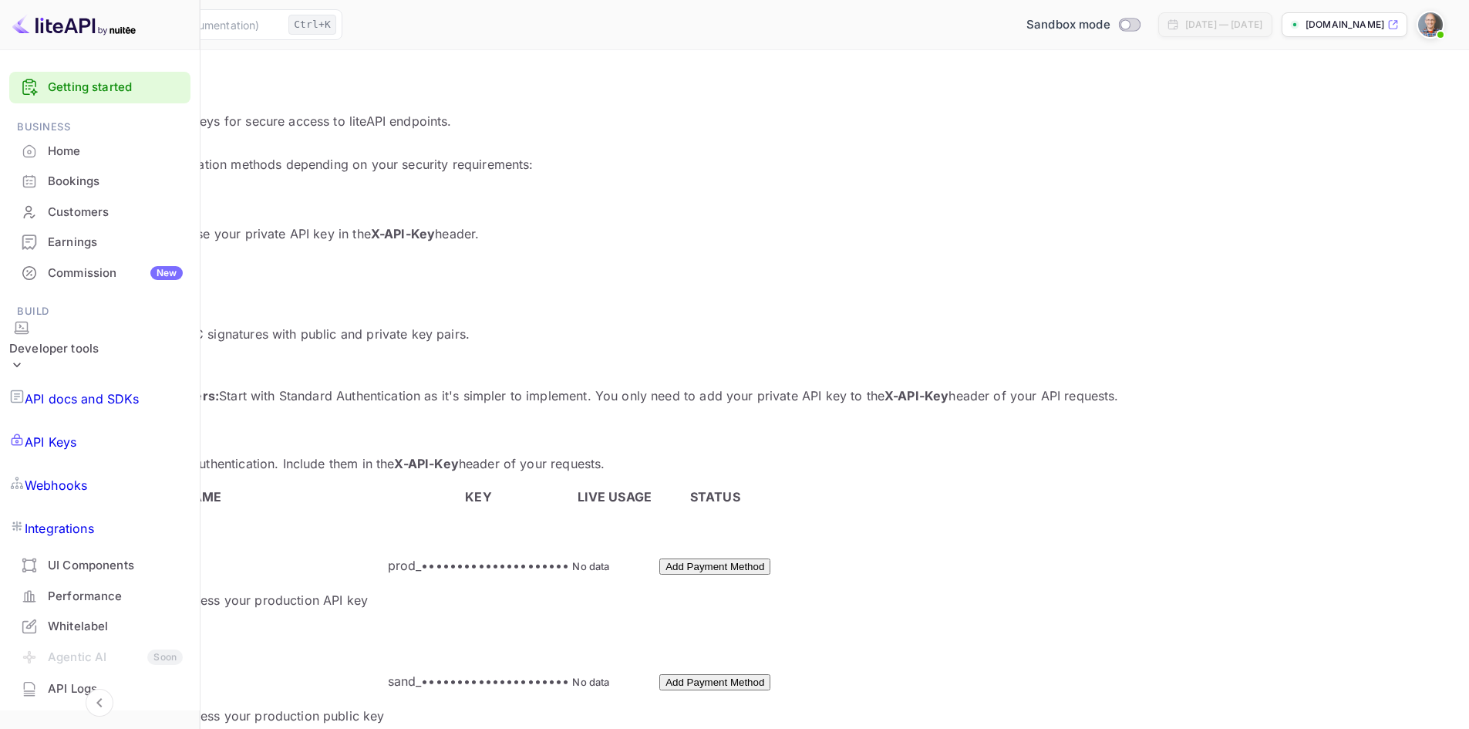
click at [1364, 30] on p "[DOMAIN_NAME]" at bounding box center [1344, 25] width 79 height 14
click at [770, 674] on button "Add Payment Method" at bounding box center [714, 682] width 111 height 16
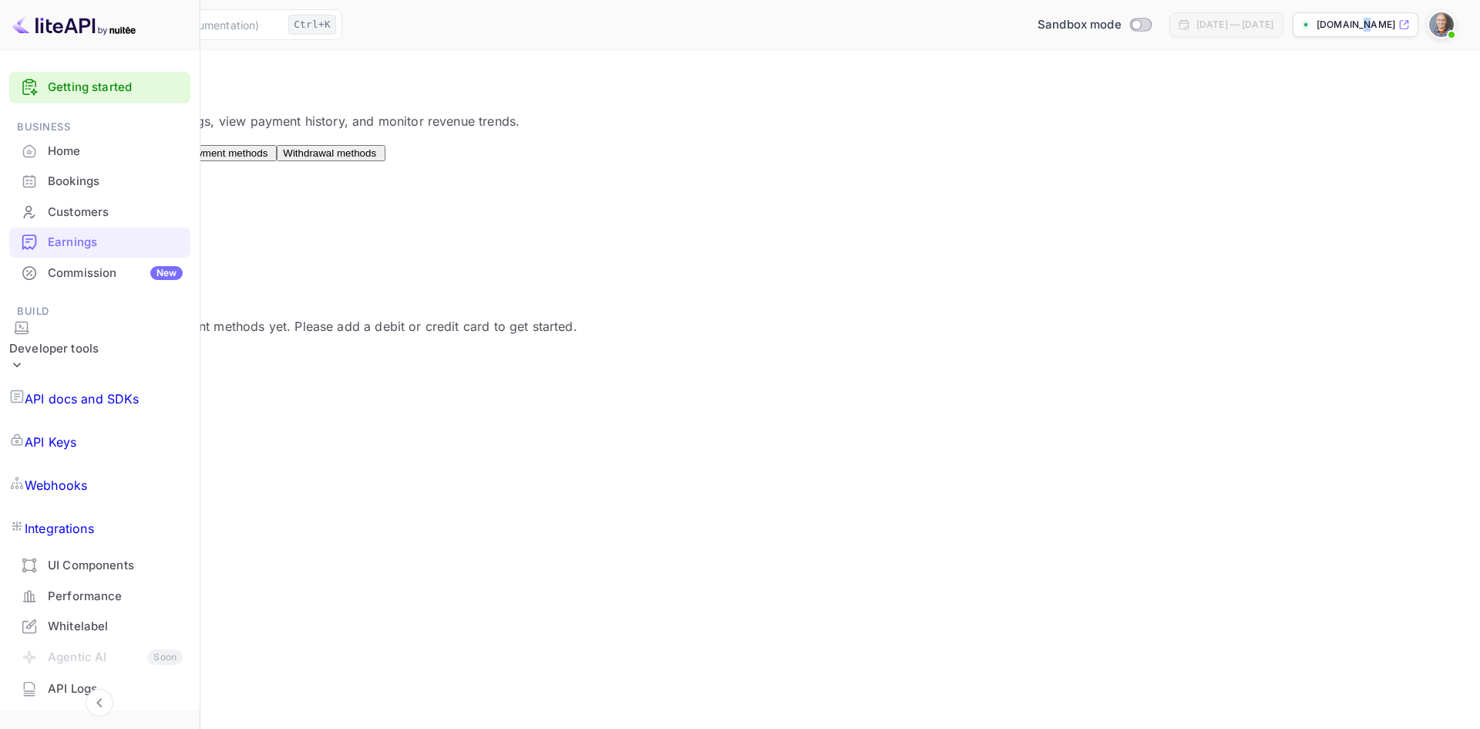
click at [49, 366] on button "Add" at bounding box center [34, 358] width 31 height 16
click at [76, 432] on p "API Keys" at bounding box center [51, 441] width 52 height 19
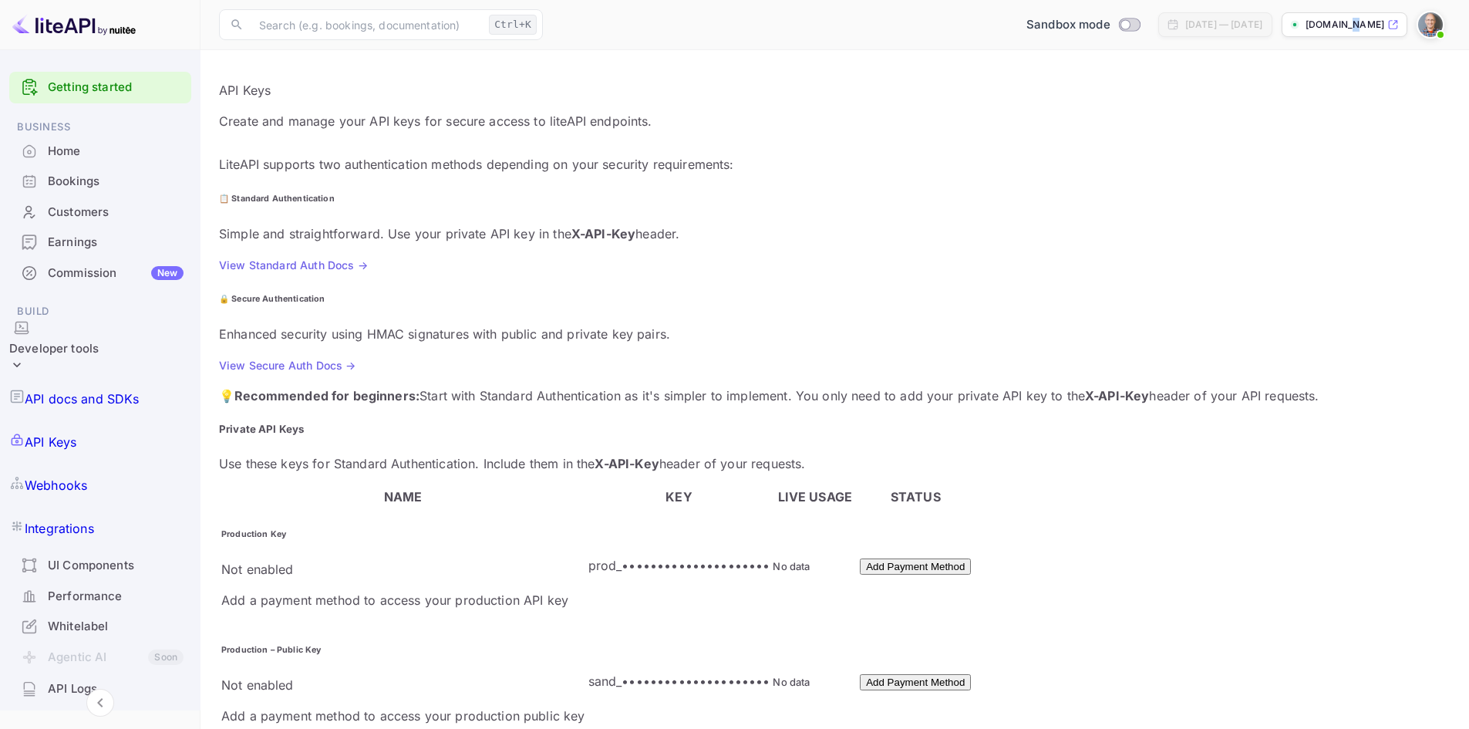
click at [971, 674] on button "Add Payment Method" at bounding box center [915, 682] width 111 height 16
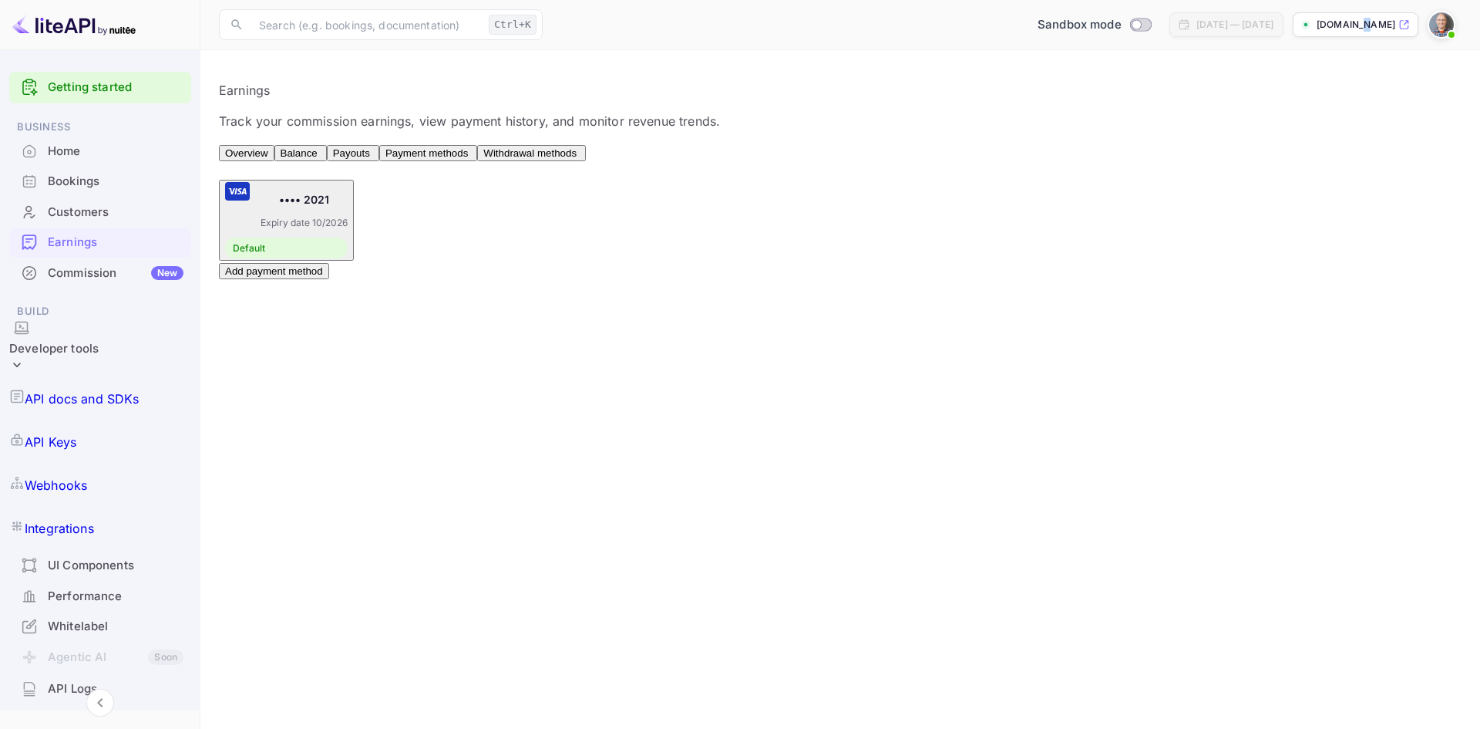
click at [262, 279] on button "Add payment method" at bounding box center [274, 271] width 110 height 16
click at [348, 236] on div "•••• 2021 Expiry date 10/2026 Default" at bounding box center [286, 220] width 123 height 76
click at [577, 157] on span "Withdrawal methods" at bounding box center [529, 153] width 93 height 12
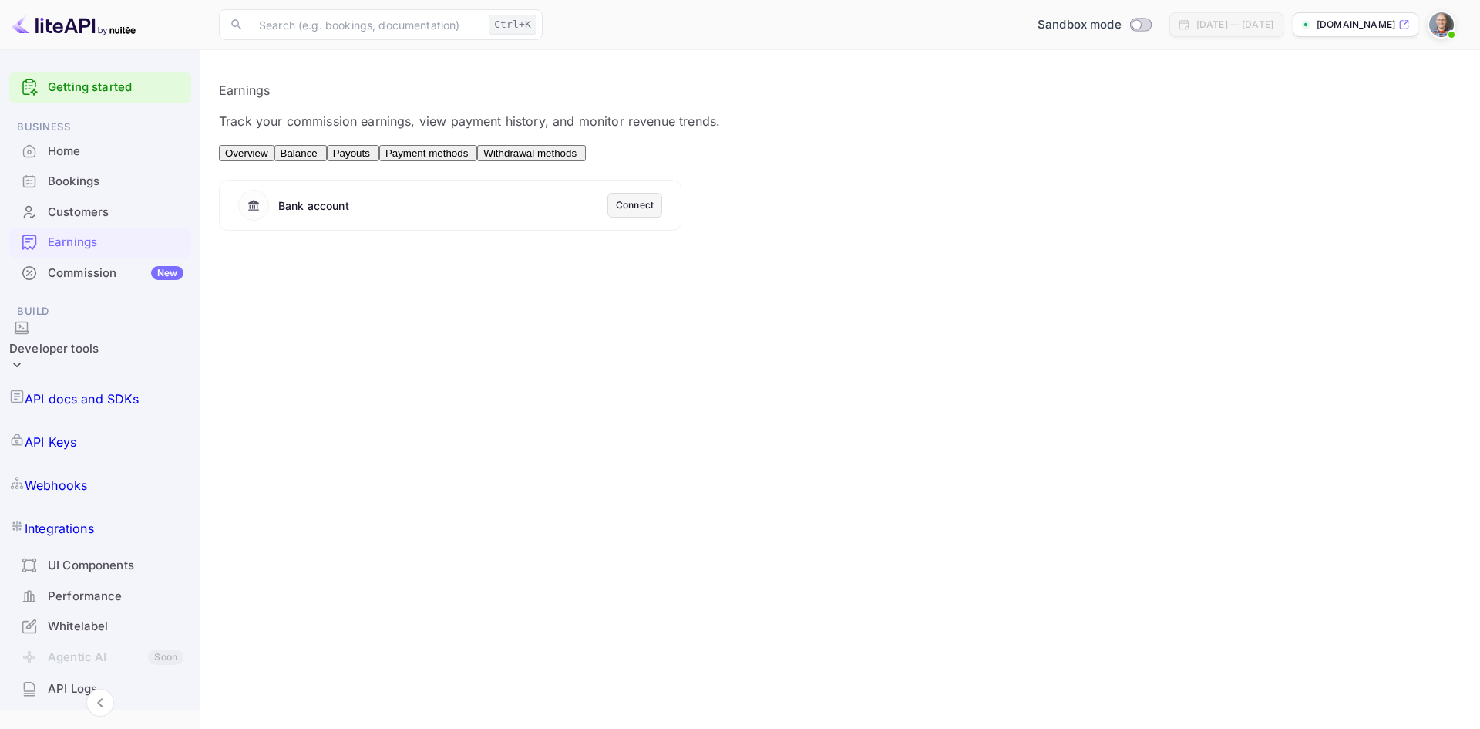
click at [642, 212] on div "Connect" at bounding box center [635, 205] width 38 height 14
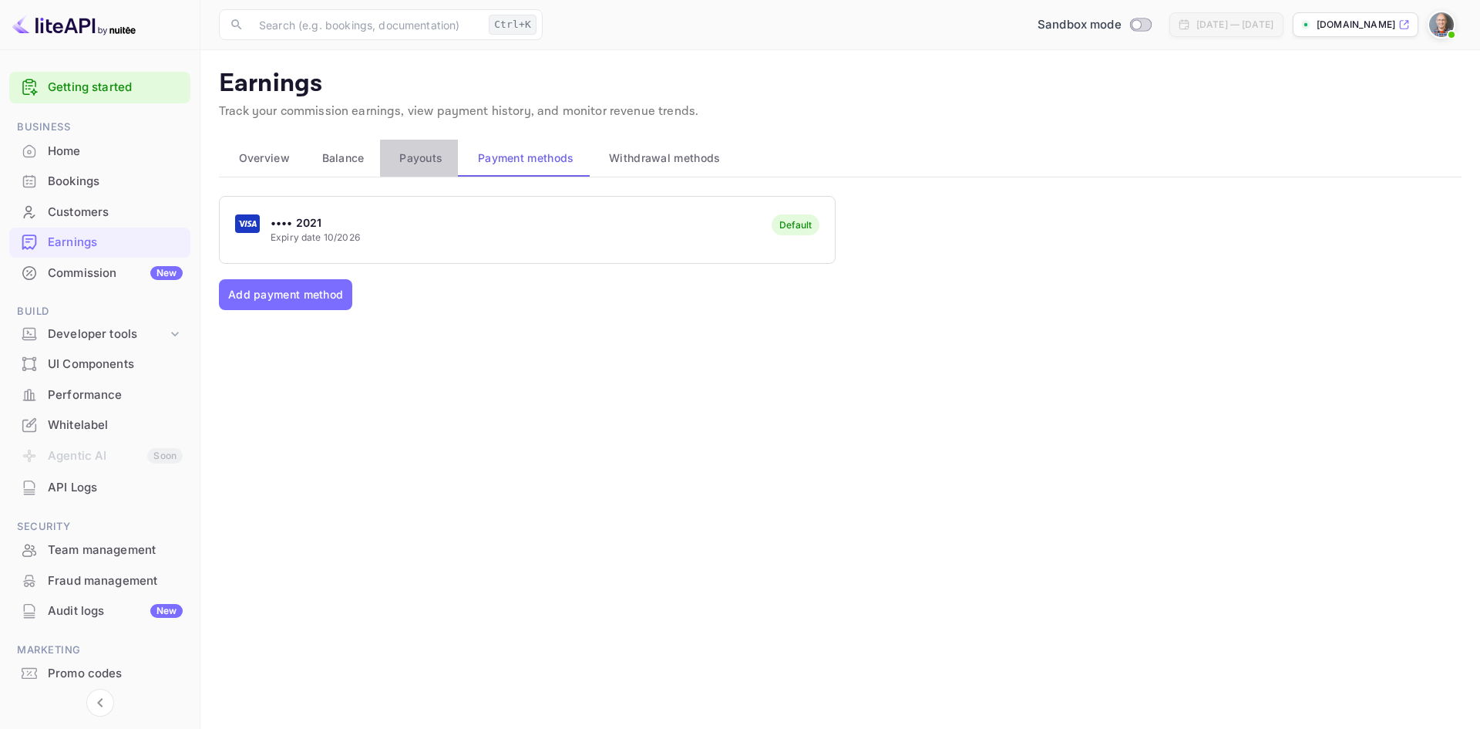
click at [418, 160] on span "Payouts" at bounding box center [420, 158] width 43 height 19
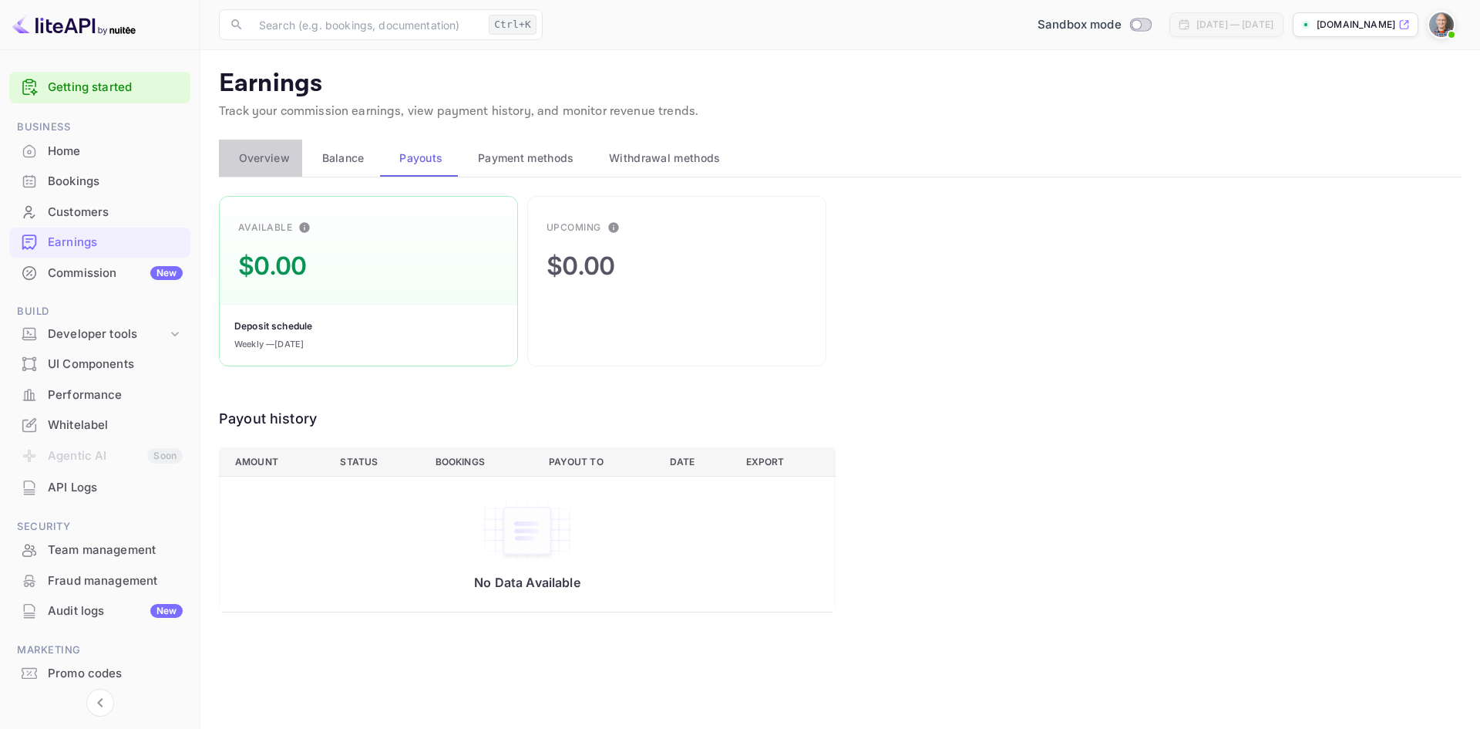
click at [258, 156] on span "Overview" at bounding box center [264, 158] width 51 height 19
